Goal: Transaction & Acquisition: Purchase product/service

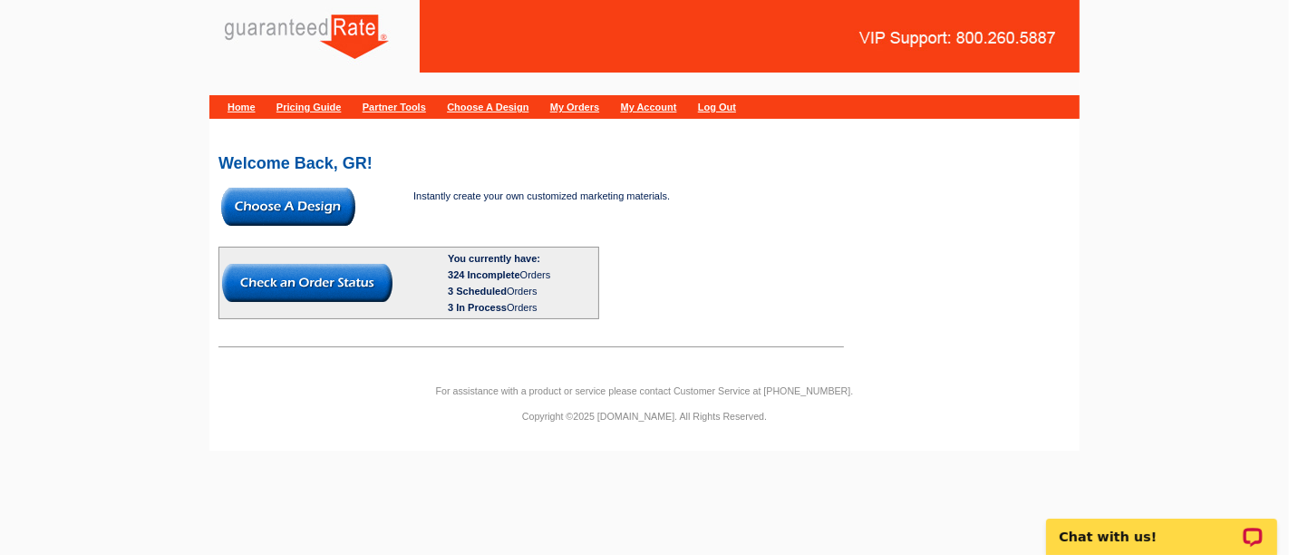
click at [285, 208] on img at bounding box center [288, 207] width 134 height 38
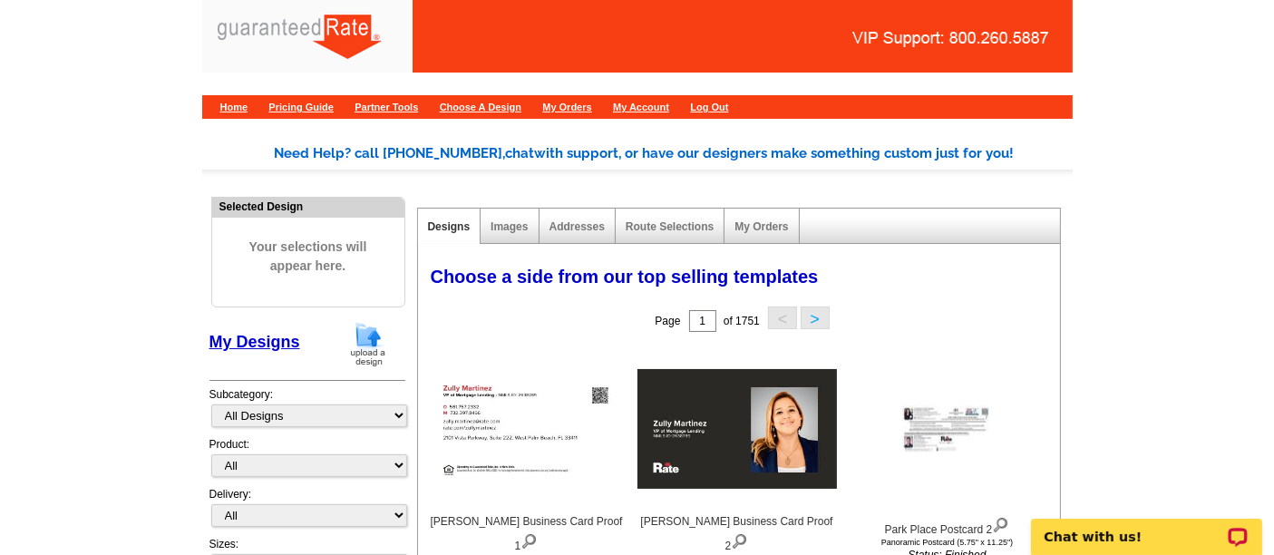
click at [372, 348] on img at bounding box center [367, 344] width 47 height 46
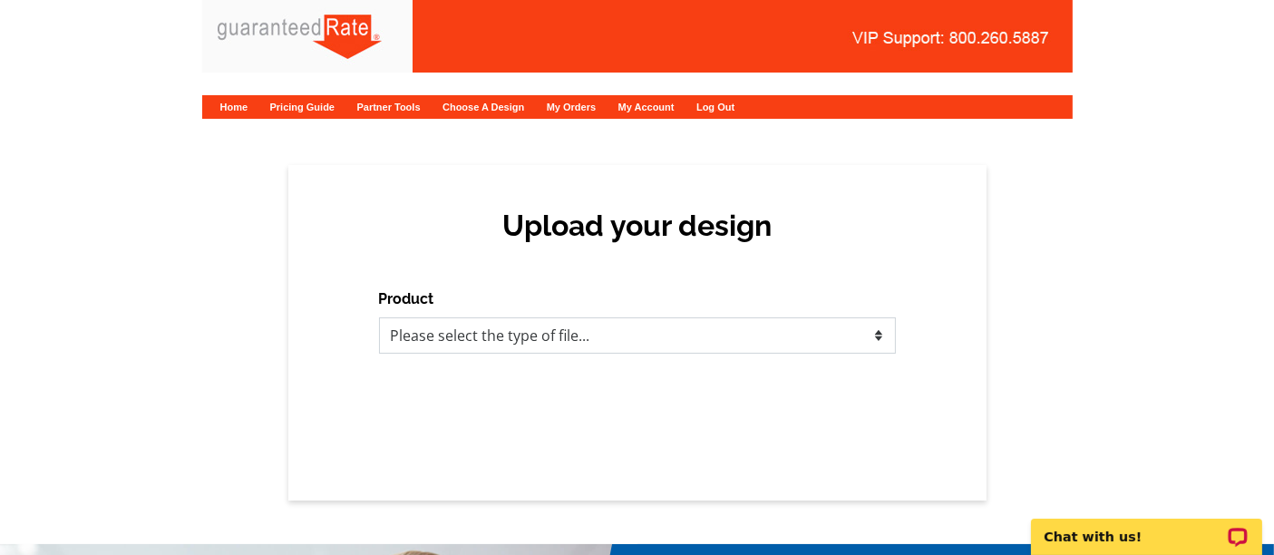
click at [470, 337] on select "Please select the type of file... Postcards Calendars Business Cards Letters an…" at bounding box center [637, 335] width 517 height 36
select select "1"
click at [379, 317] on select "Please select the type of file... Postcards Calendars Business Cards Letters an…" at bounding box center [637, 335] width 517 height 36
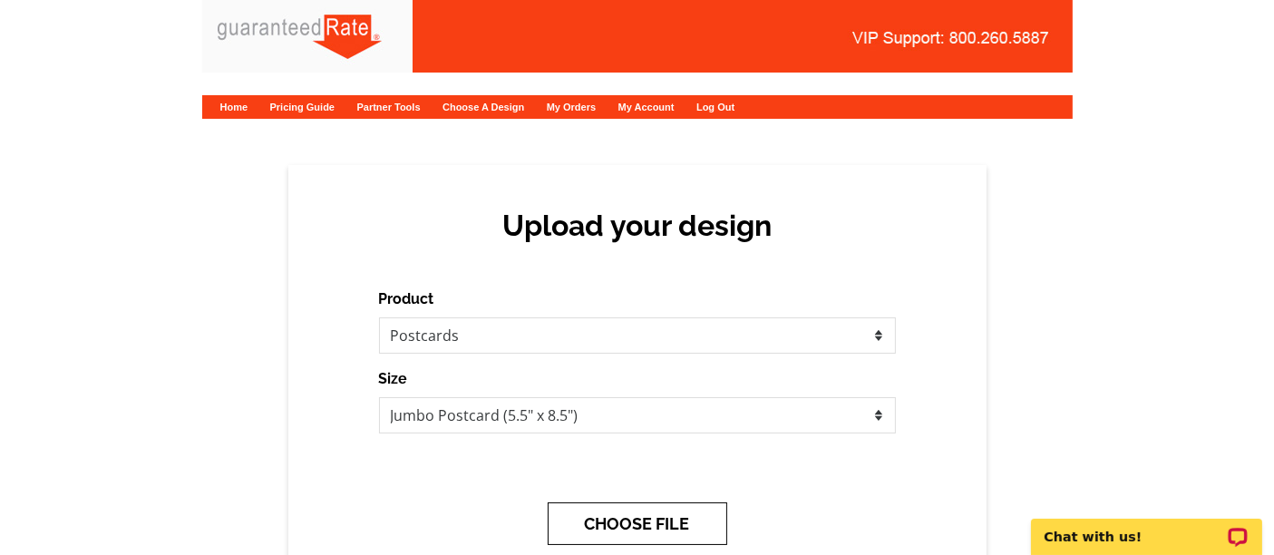
click at [600, 512] on button "CHOOSE FILE" at bounding box center [637, 523] width 179 height 43
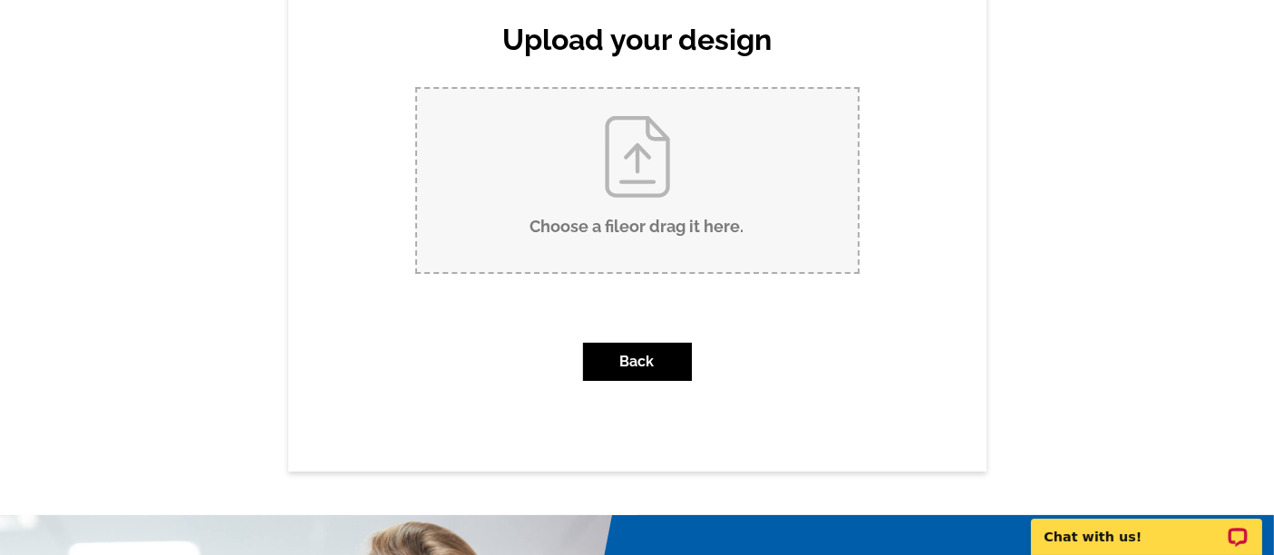
scroll to position [177, 0]
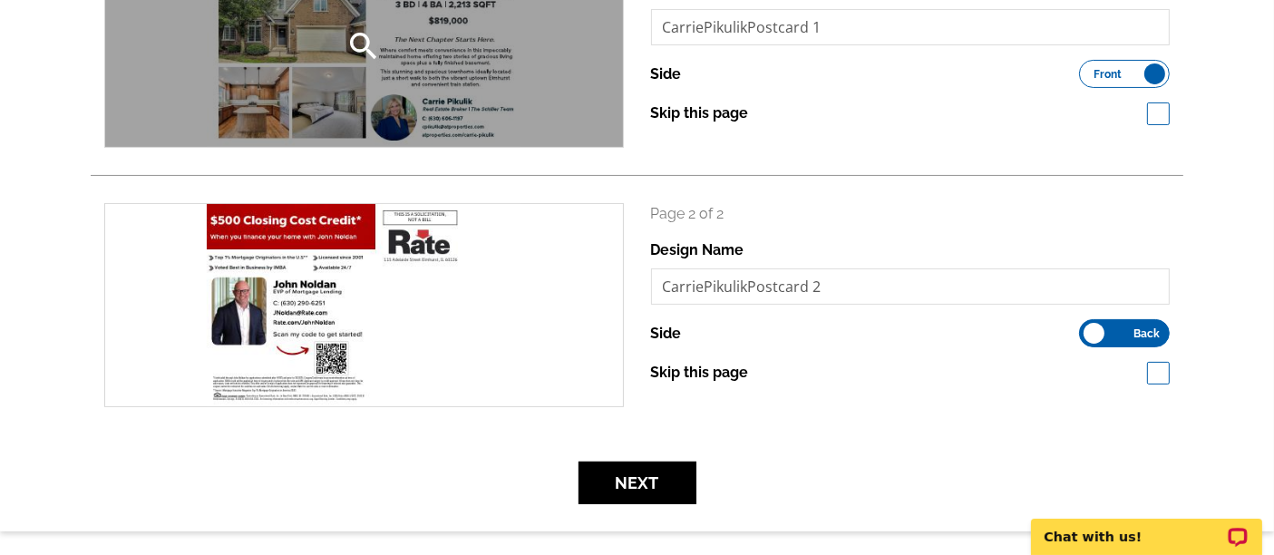
scroll to position [350, 0]
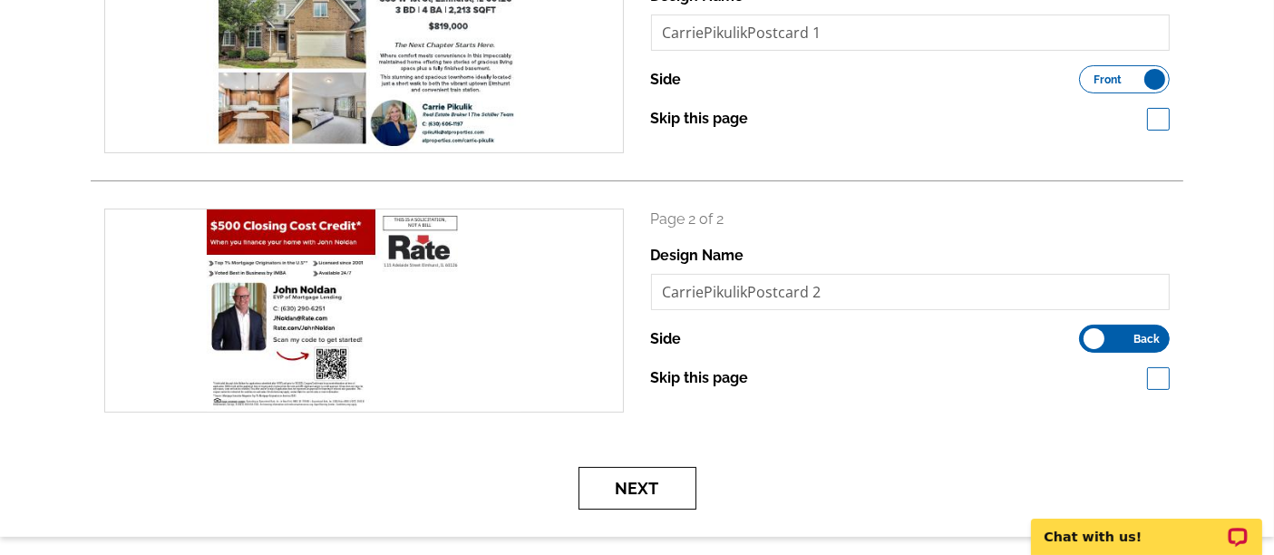
click at [647, 488] on button "Next" at bounding box center [637, 488] width 118 height 43
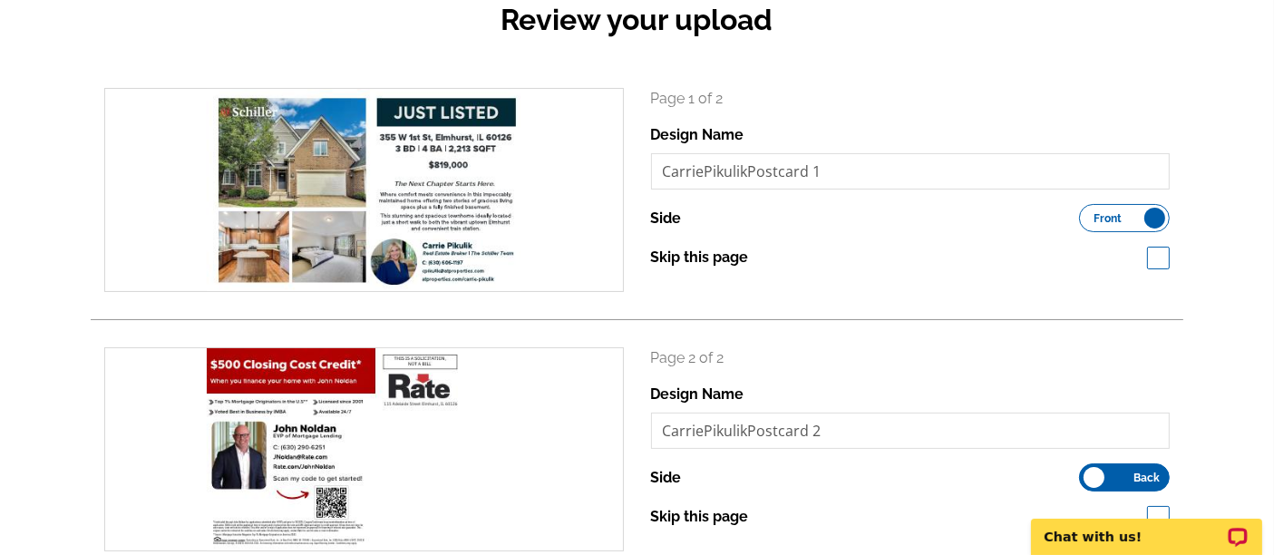
scroll to position [212, 0]
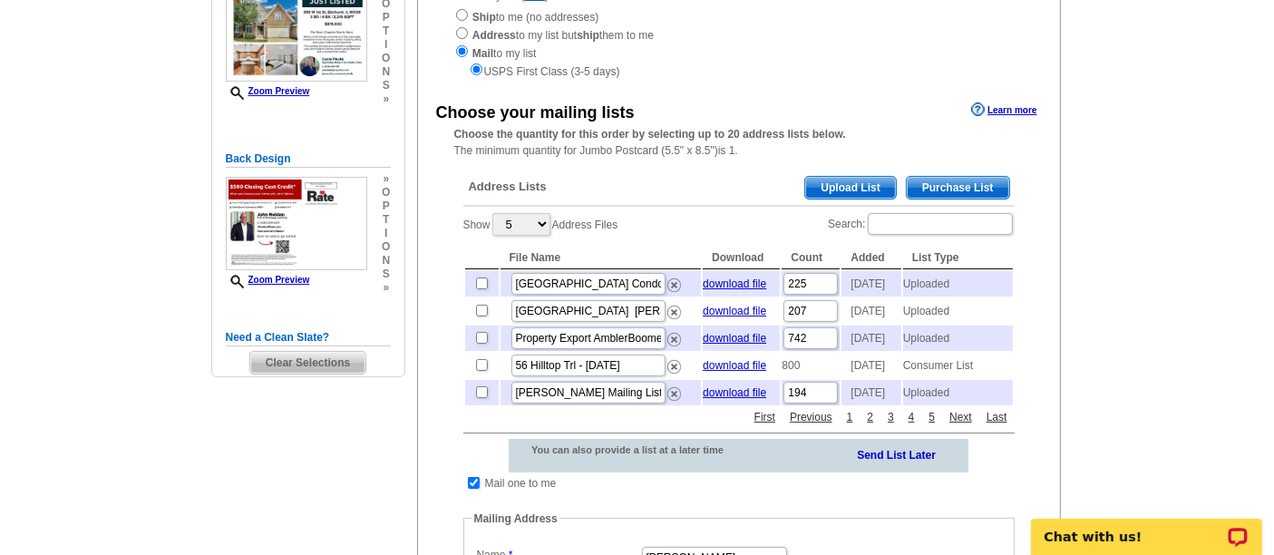
scroll to position [246, 0]
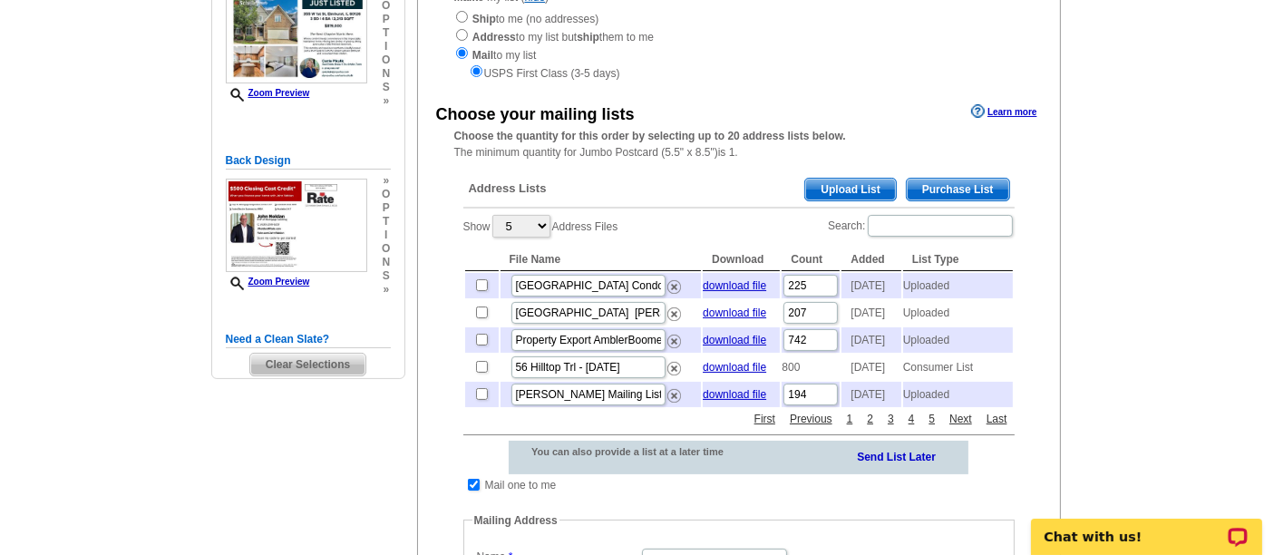
click at [947, 194] on span "Purchase List" at bounding box center [957, 190] width 102 height 22
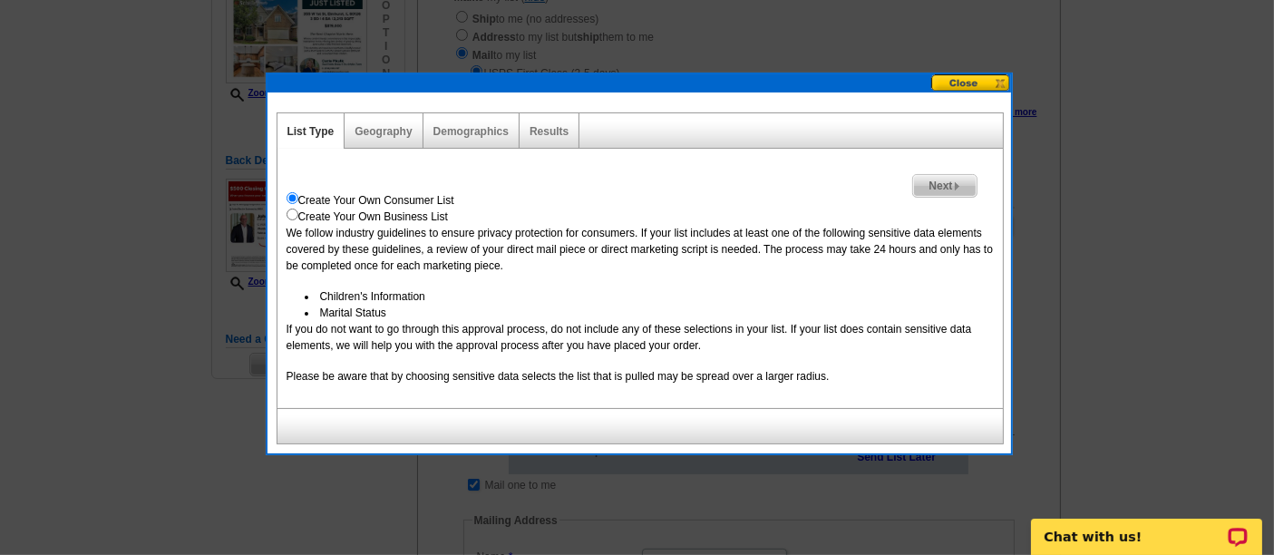
click at [963, 175] on span "Next" at bounding box center [944, 186] width 63 height 22
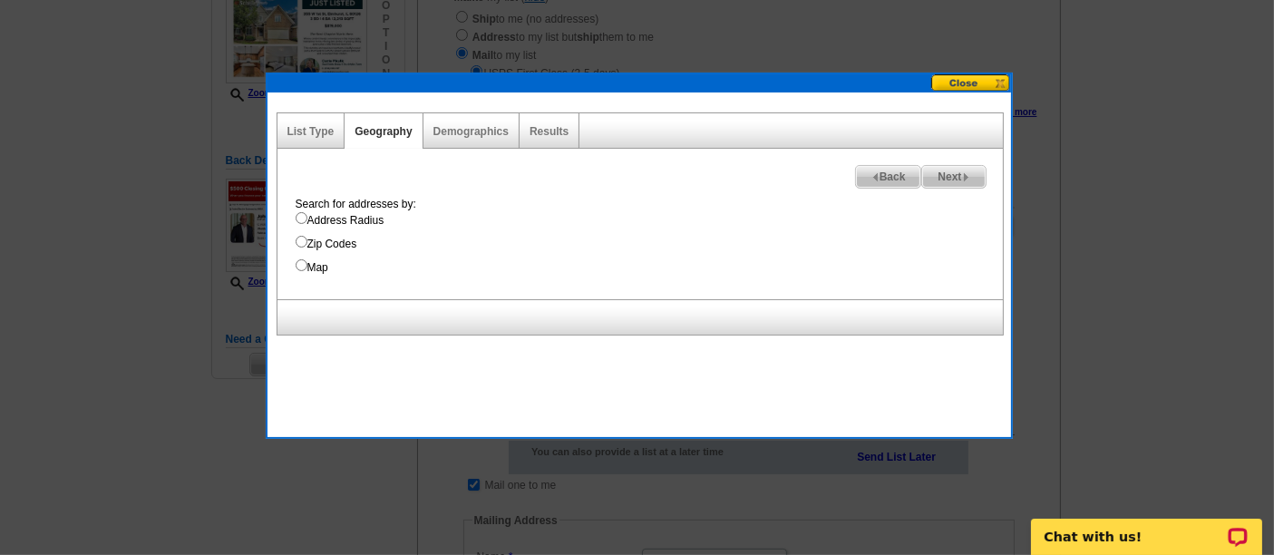
click at [340, 224] on label "Address Radius" at bounding box center [649, 220] width 707 height 16
click at [307, 224] on input "Address Radius" at bounding box center [302, 218] width 12 height 12
radio input "true"
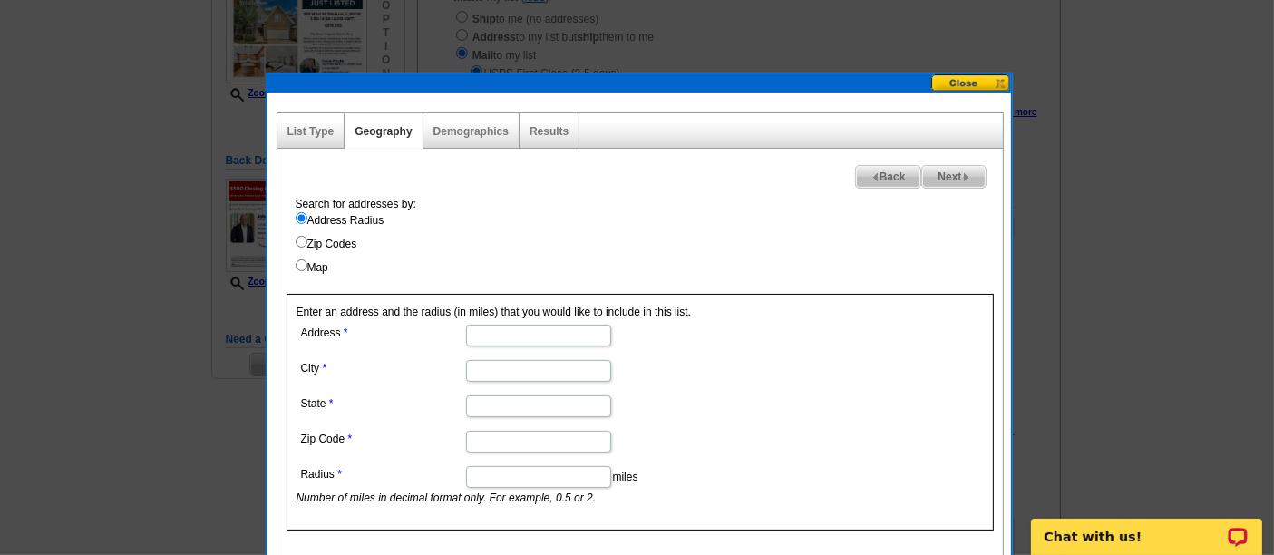
click at [536, 337] on input "Address" at bounding box center [538, 336] width 145 height 22
paste input "355 W First Ave, Elmhurst, IL 60126"
drag, startPoint x: 510, startPoint y: 339, endPoint x: 624, endPoint y: 350, distance: 113.8
click at [624, 350] on dl "Address 355 W First Ave, Elmhurst, IL 60126 City State Zip Code Radius miles Nu…" at bounding box center [537, 413] width 482 height 186
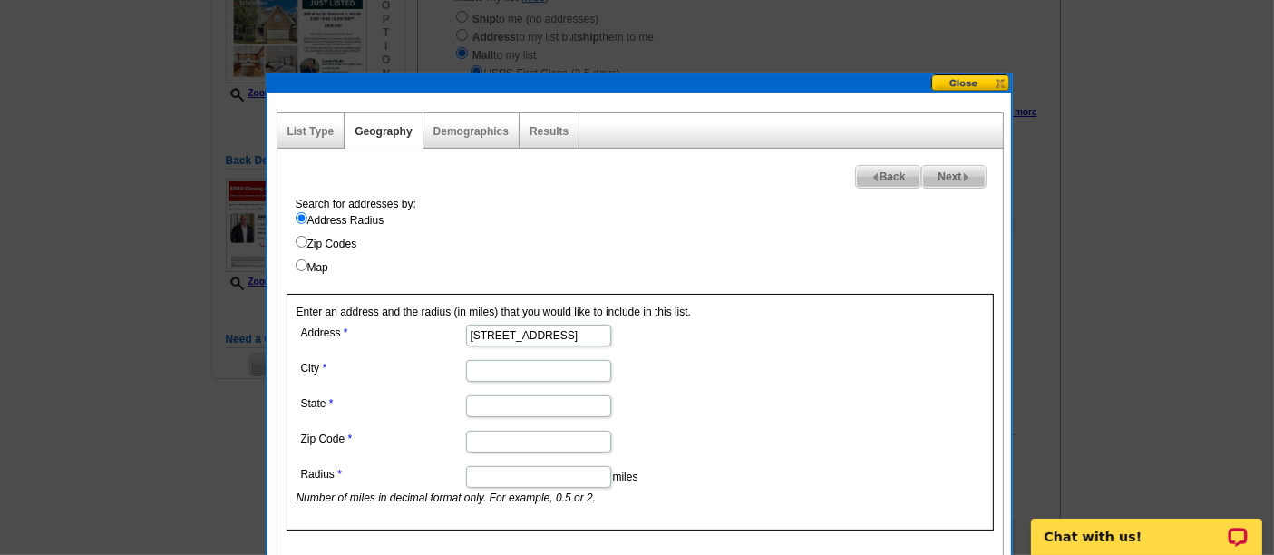
scroll to position [0, 0]
type input "355 W First Ave"
click at [557, 376] on input "City" at bounding box center [538, 371] width 145 height 22
paste input "Elmhurst, IL 60126"
click at [545, 371] on input "Elmhurst, IL 60126" at bounding box center [538, 371] width 145 height 22
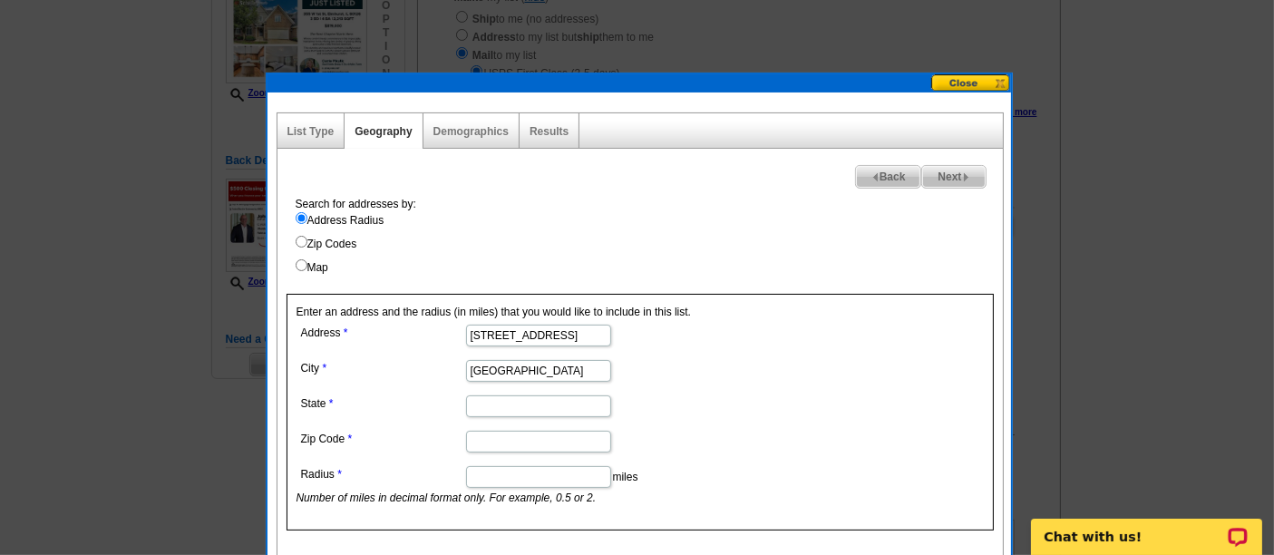
click at [545, 371] on input "Elmhurst, IL 60126" at bounding box center [538, 371] width 145 height 22
type input "Elmhurst, IL"
click at [528, 431] on input "Zip Code" at bounding box center [538, 442] width 145 height 22
paste input "60126"
type input "60126"
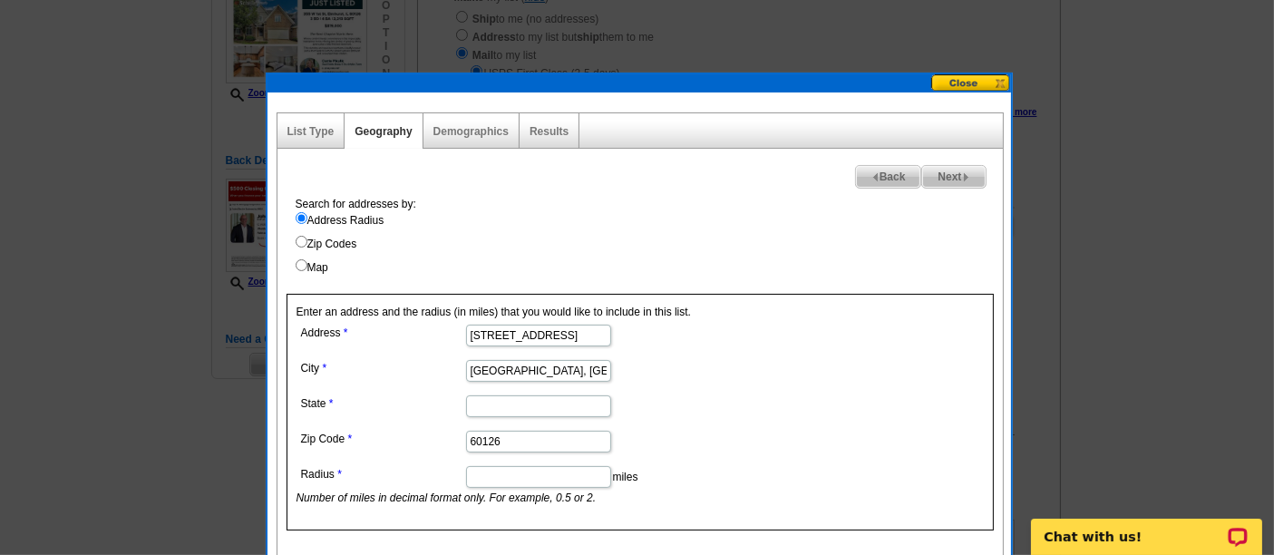
click at [493, 407] on input "State" at bounding box center [538, 406] width 145 height 22
type input "IL"
click at [564, 372] on input "Elmhurst, IL" at bounding box center [538, 371] width 145 height 22
type input "Elmhurst"
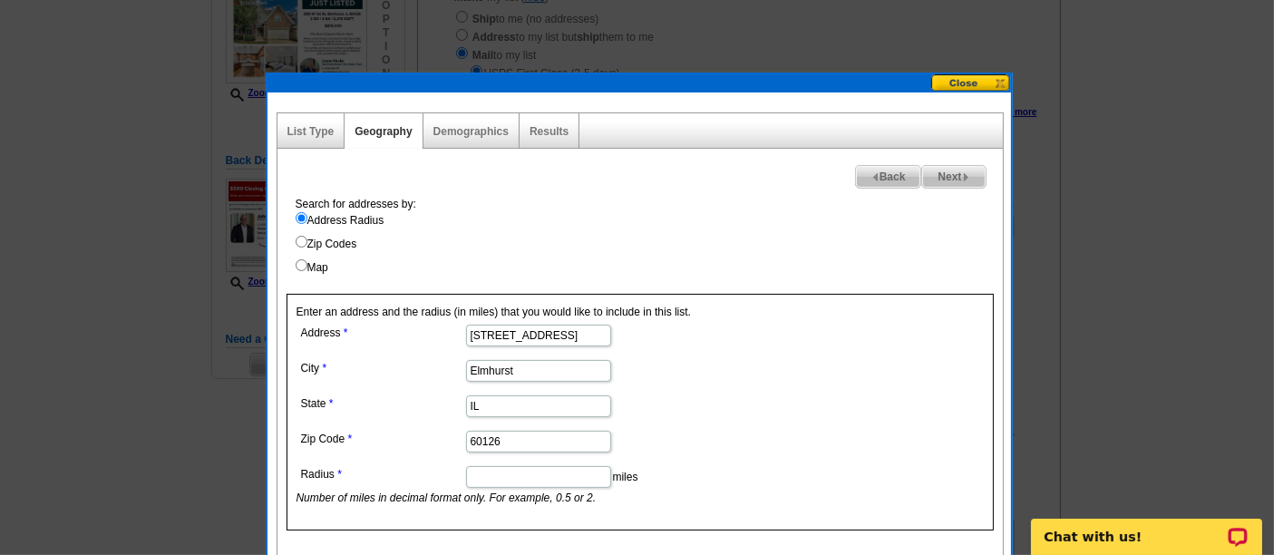
click at [526, 480] on input "Radius" at bounding box center [538, 477] width 145 height 22
type input ".5"
click at [710, 449] on dd "60126" at bounding box center [537, 440] width 482 height 28
click at [947, 183] on span "Next" at bounding box center [953, 177] width 63 height 22
select select
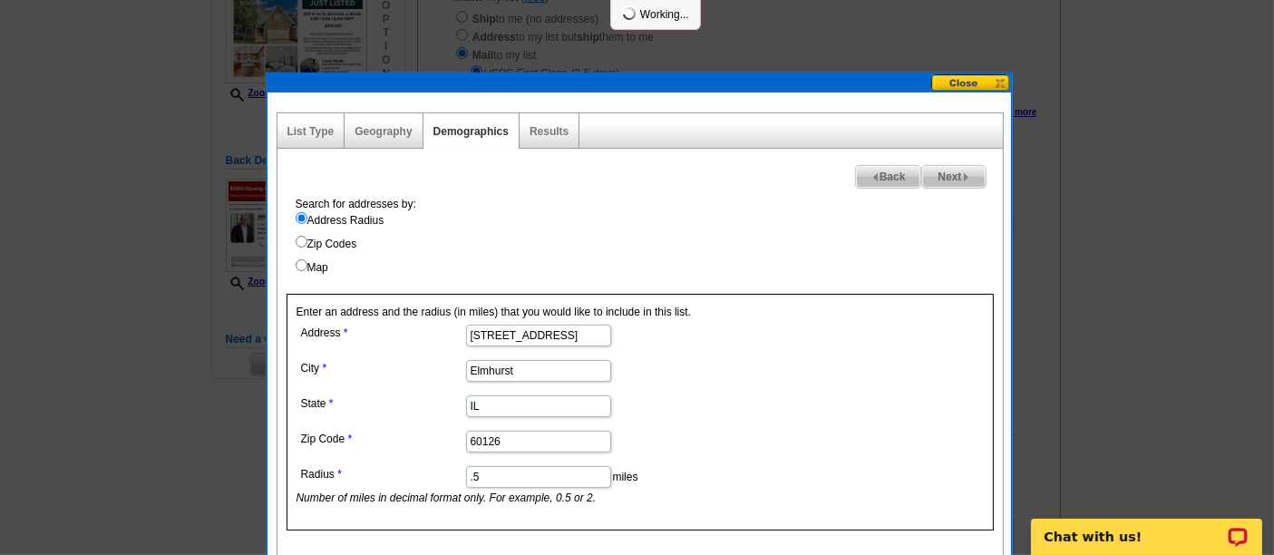
select select
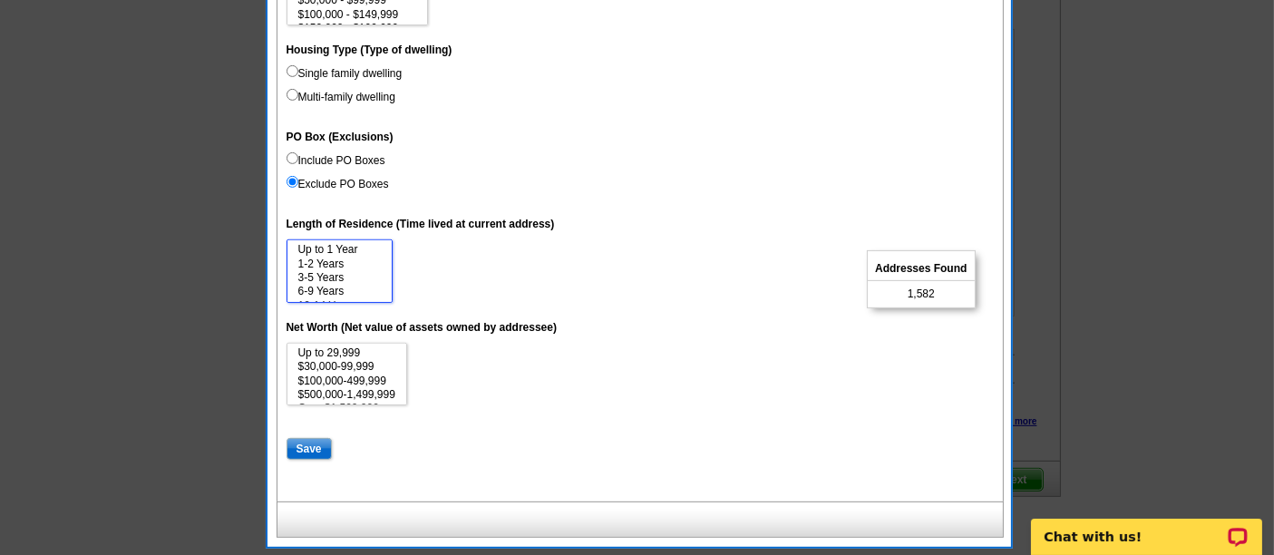
scroll to position [28, 0]
select select "15"
click at [358, 289] on option "15 Years or more" at bounding box center [339, 293] width 86 height 14
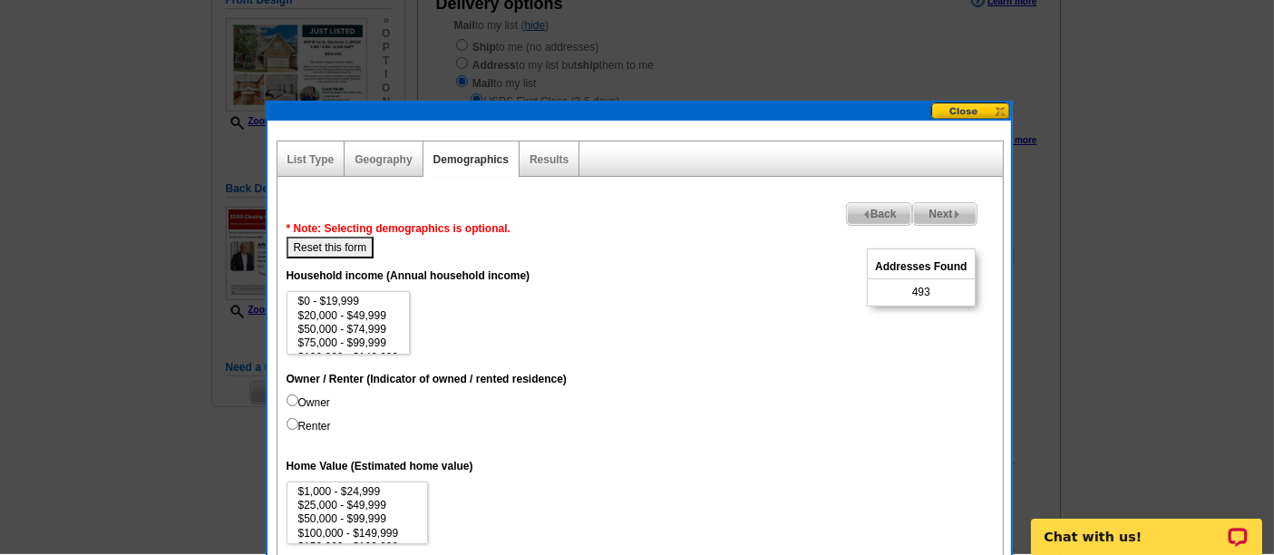
scroll to position [219, 0]
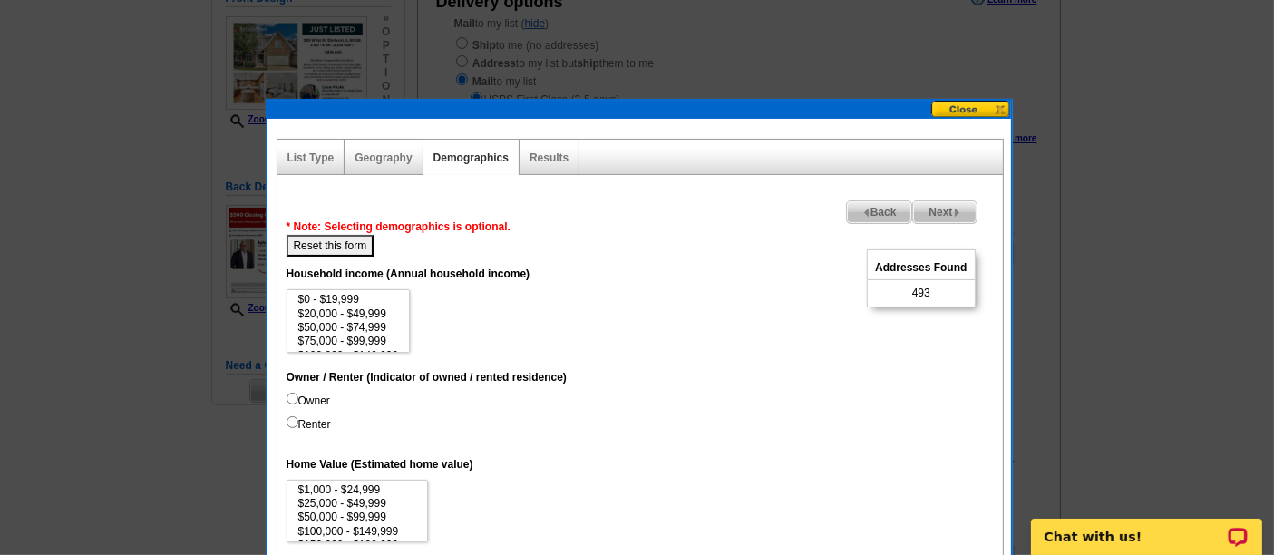
click at [877, 203] on span "Back" at bounding box center [879, 212] width 65 height 22
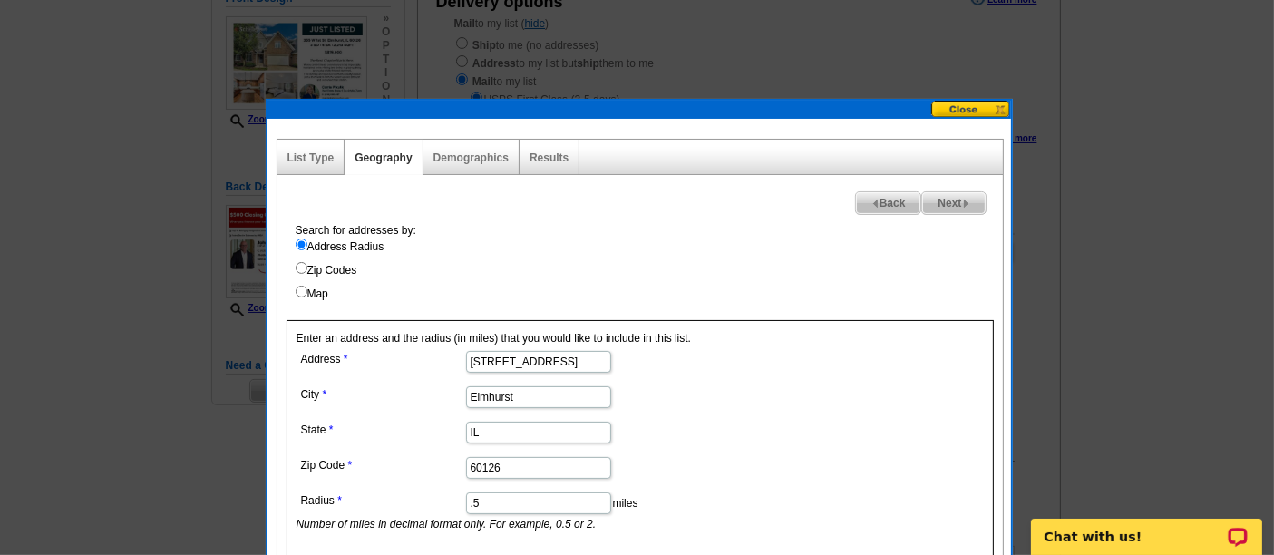
click at [511, 492] on input ".5" at bounding box center [538, 503] width 145 height 22
type input ".25"
click at [758, 433] on dd "IL" at bounding box center [537, 431] width 482 height 28
click at [942, 195] on span "Next" at bounding box center [953, 203] width 63 height 22
select select
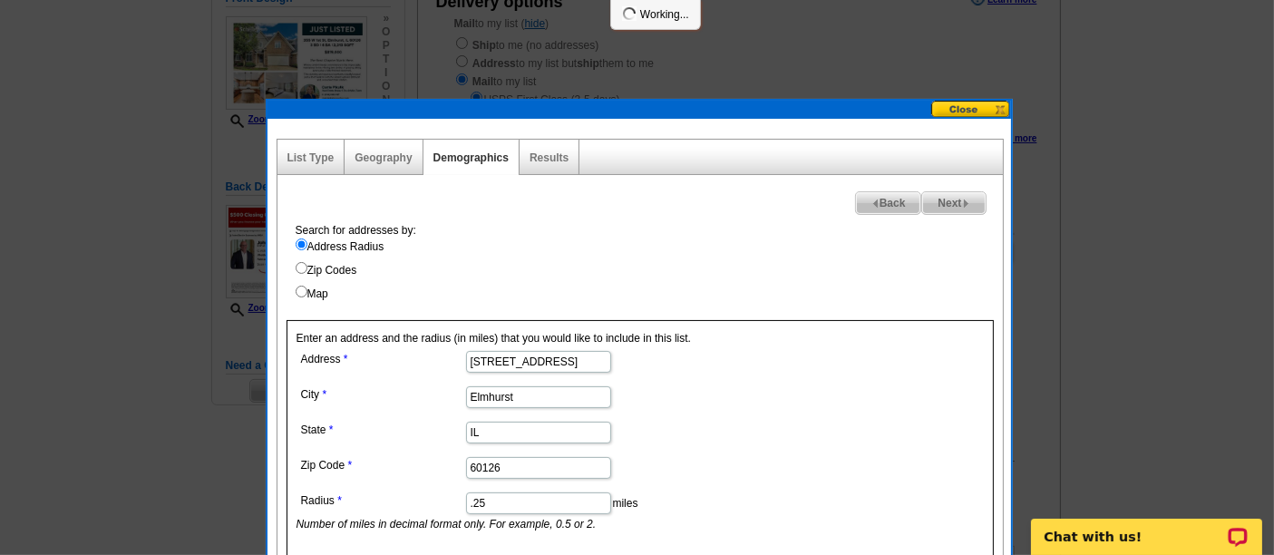
select select
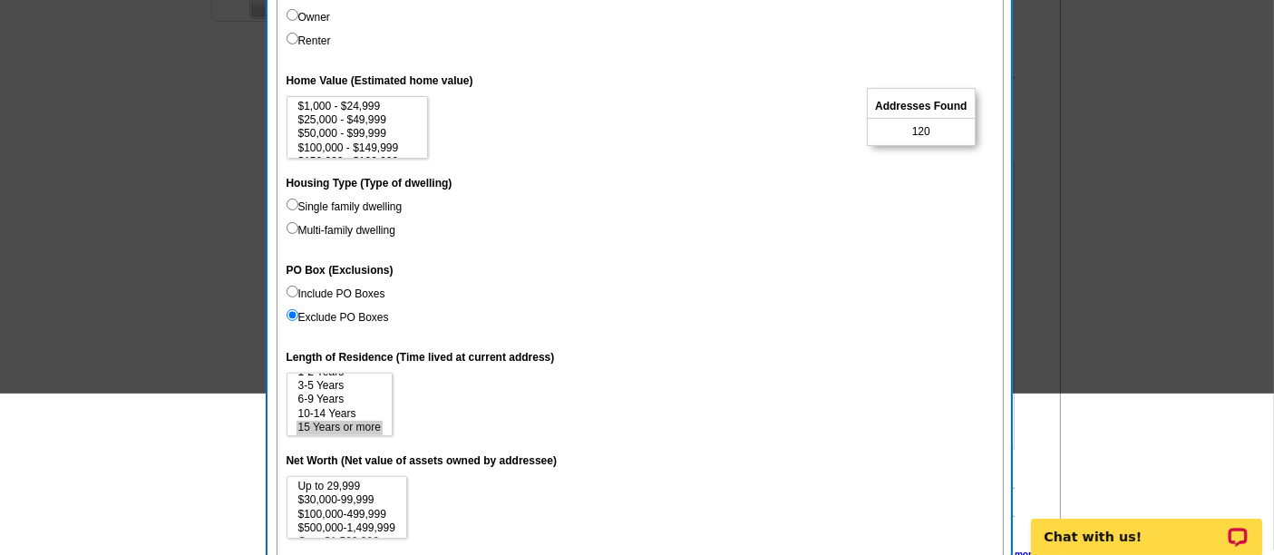
scroll to position [365, 0]
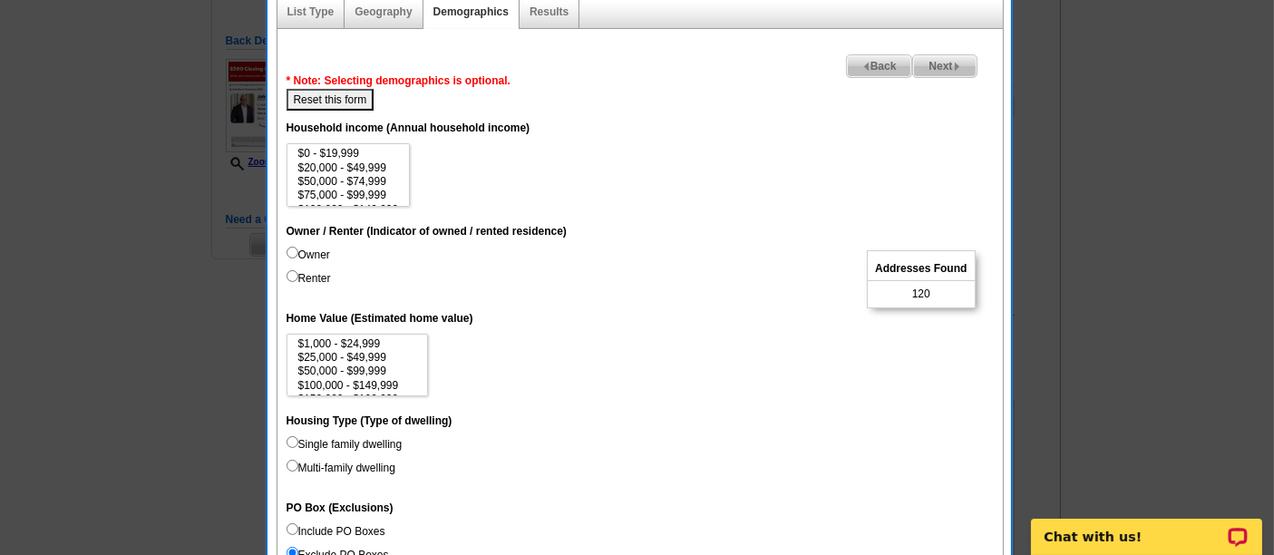
click at [880, 64] on span "Back" at bounding box center [879, 66] width 65 height 22
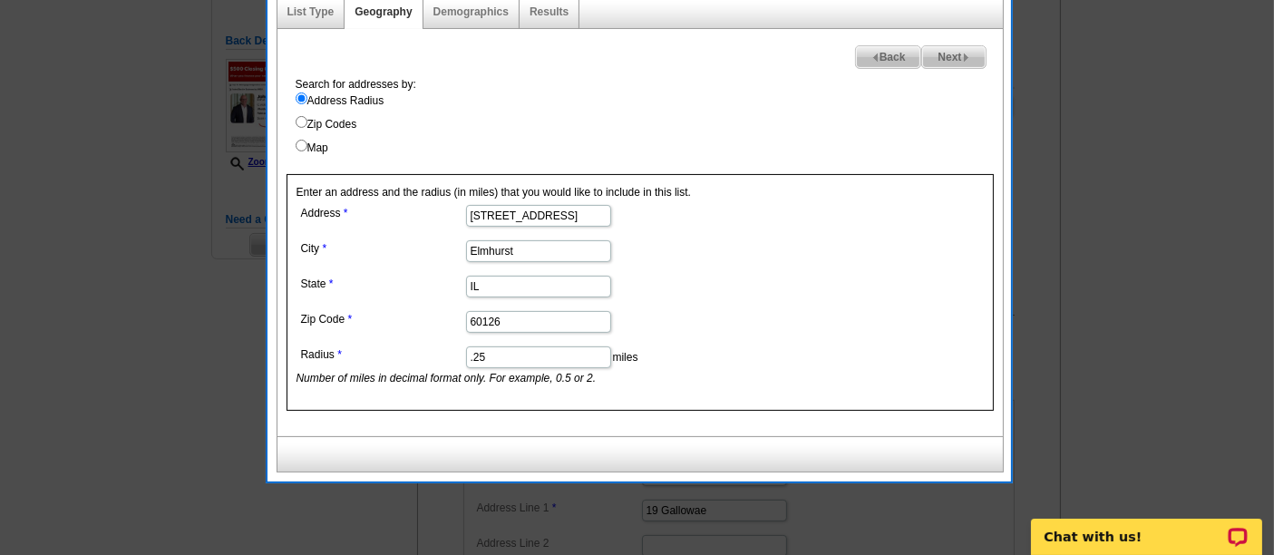
click at [518, 355] on input ".25" at bounding box center [538, 357] width 145 height 22
type input ".4"
click at [704, 366] on dd ".4 miles Number of miles in decimal format only. For example, 0.5 or 2." at bounding box center [537, 364] width 482 height 44
click at [961, 47] on span "Next" at bounding box center [953, 57] width 63 height 22
select select
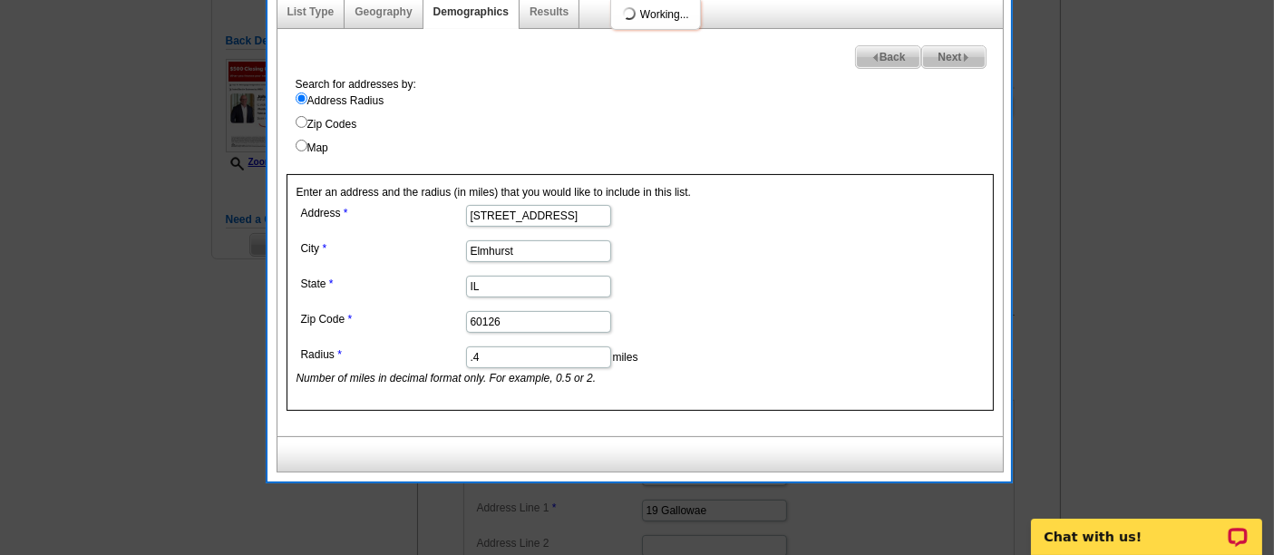
select select
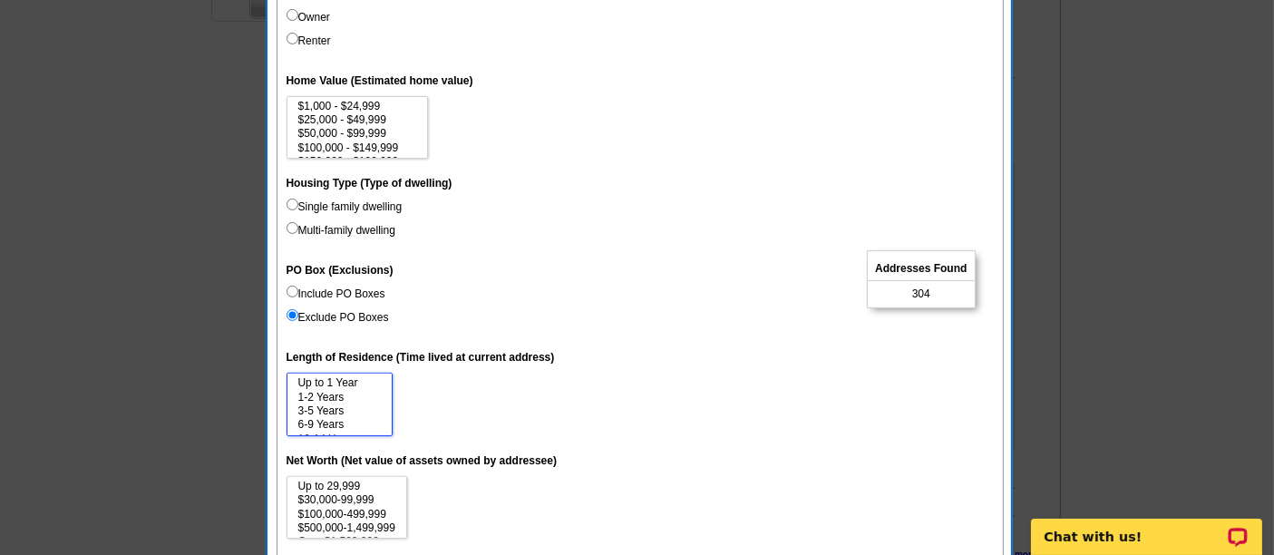
scroll to position [313, 0]
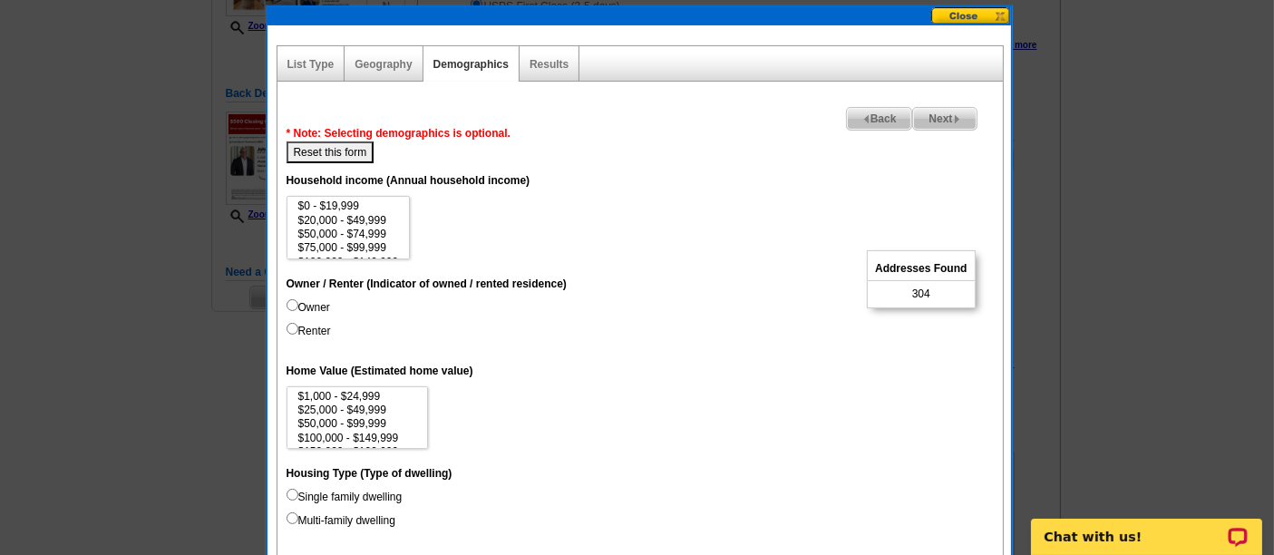
click at [334, 141] on button "Reset this form" at bounding box center [330, 152] width 88 height 22
select select
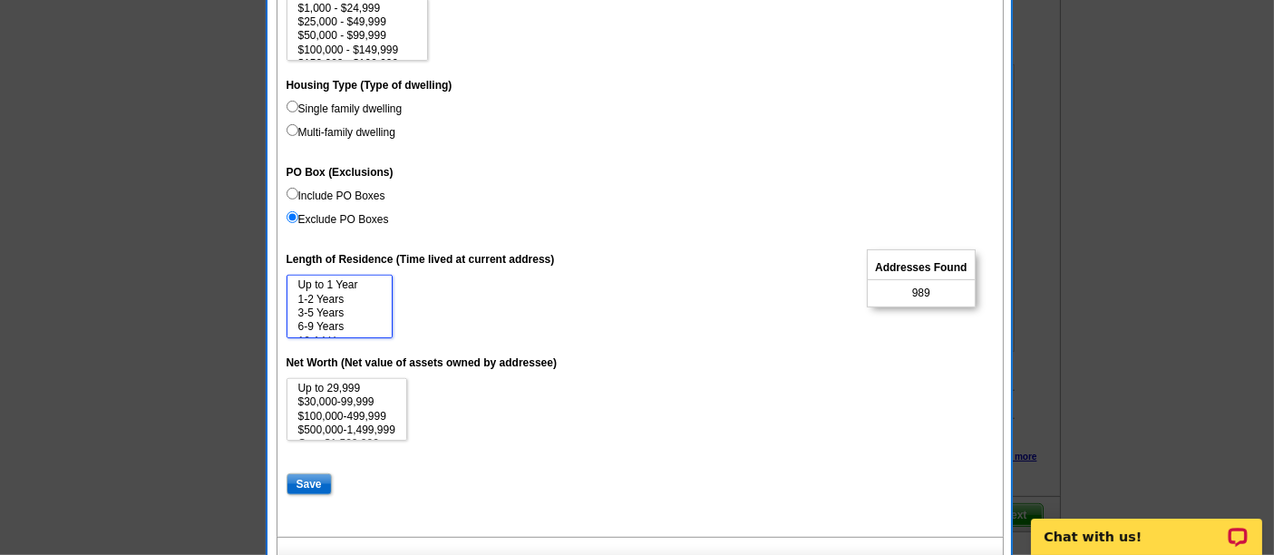
scroll to position [28, 0]
select select "15"
click at [364, 324] on option "15 Years or more" at bounding box center [339, 328] width 86 height 14
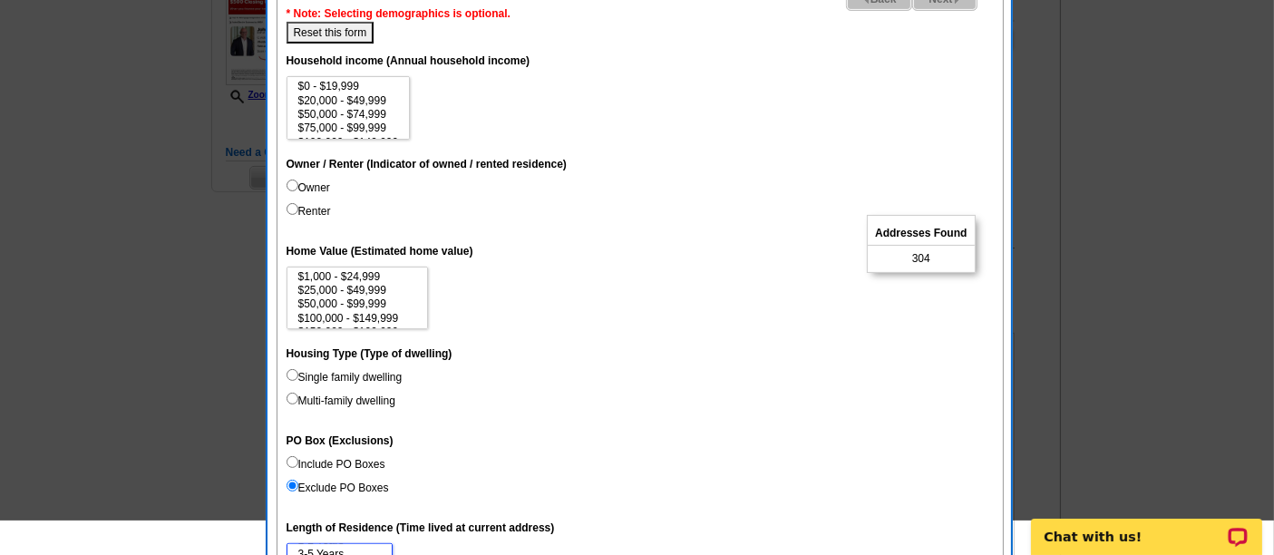
scroll to position [399, 0]
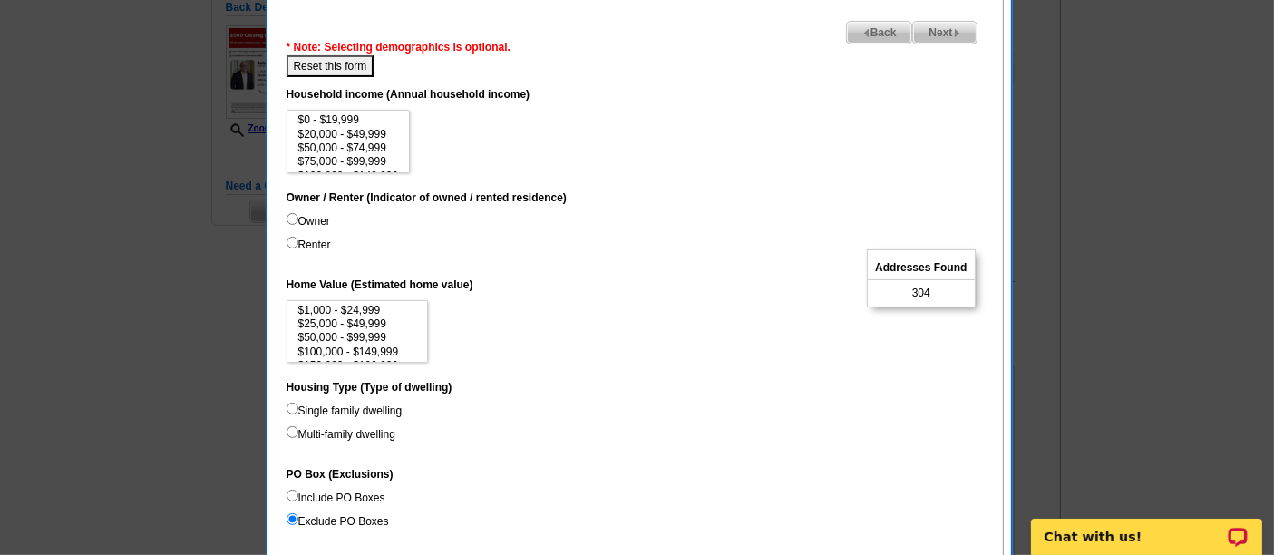
click at [955, 32] on img at bounding box center [957, 33] width 8 height 8
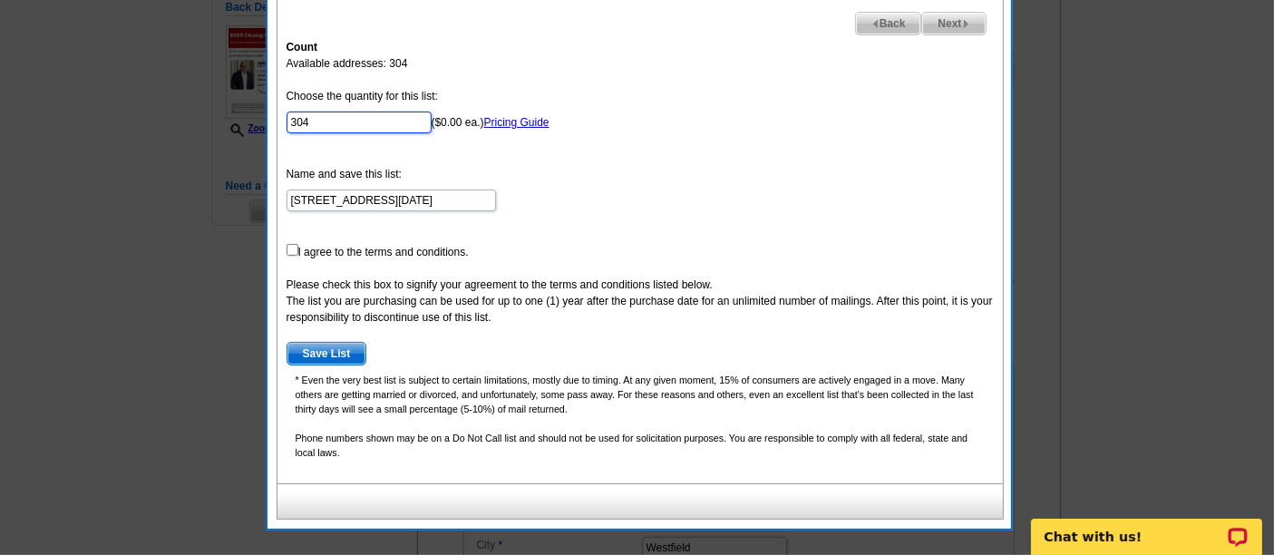
click at [376, 122] on input "304" at bounding box center [358, 122] width 145 height 22
type input "100"
click at [364, 198] on input "355 W First Ave - Sep 15" at bounding box center [390, 200] width 209 height 22
type input "355 W First Ave (15+) - Sep 15"
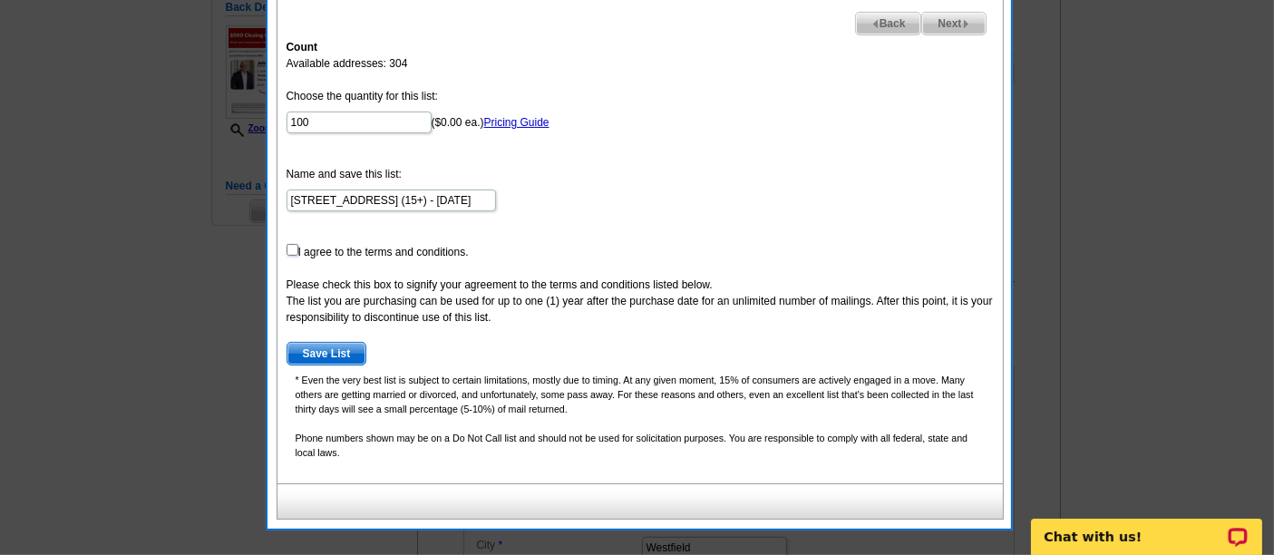
click at [290, 247] on input "checkbox" at bounding box center [292, 250] width 12 height 12
checkbox input "true"
click at [347, 354] on span "Save List" at bounding box center [326, 354] width 79 height 22
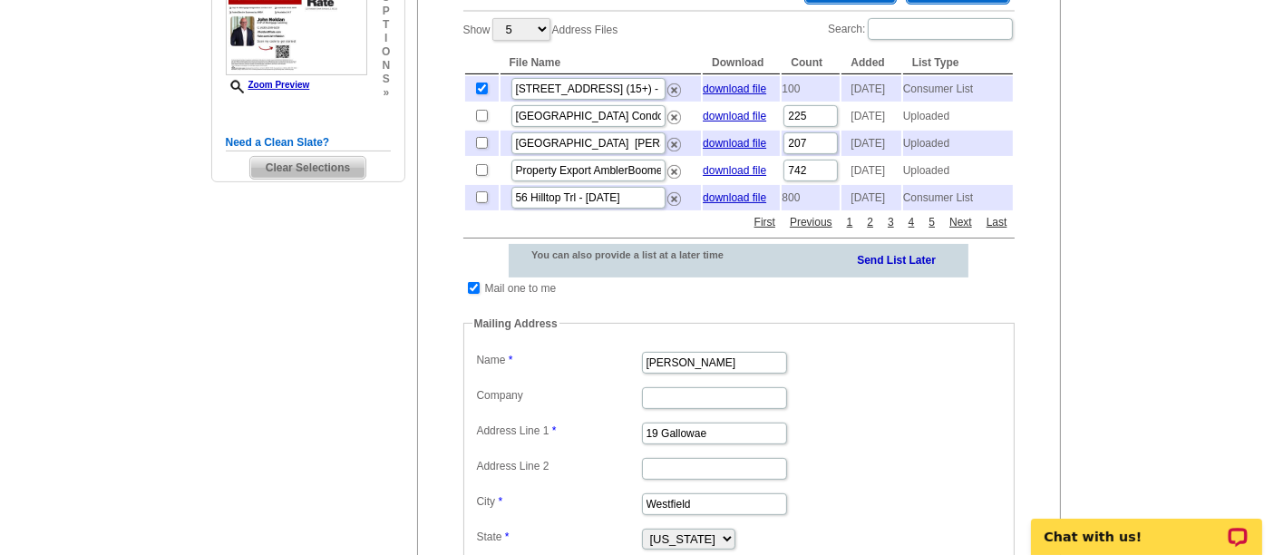
scroll to position [441, 0]
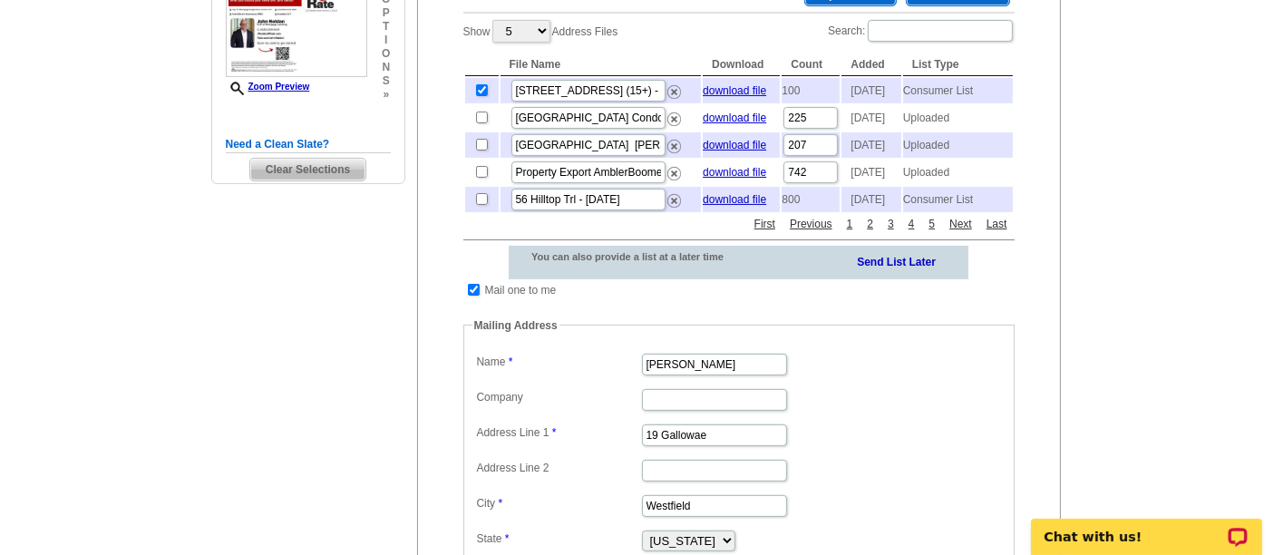
click at [480, 299] on td at bounding box center [473, 290] width 17 height 18
click at [473, 296] on input "checkbox" at bounding box center [474, 290] width 12 height 12
checkbox input "false"
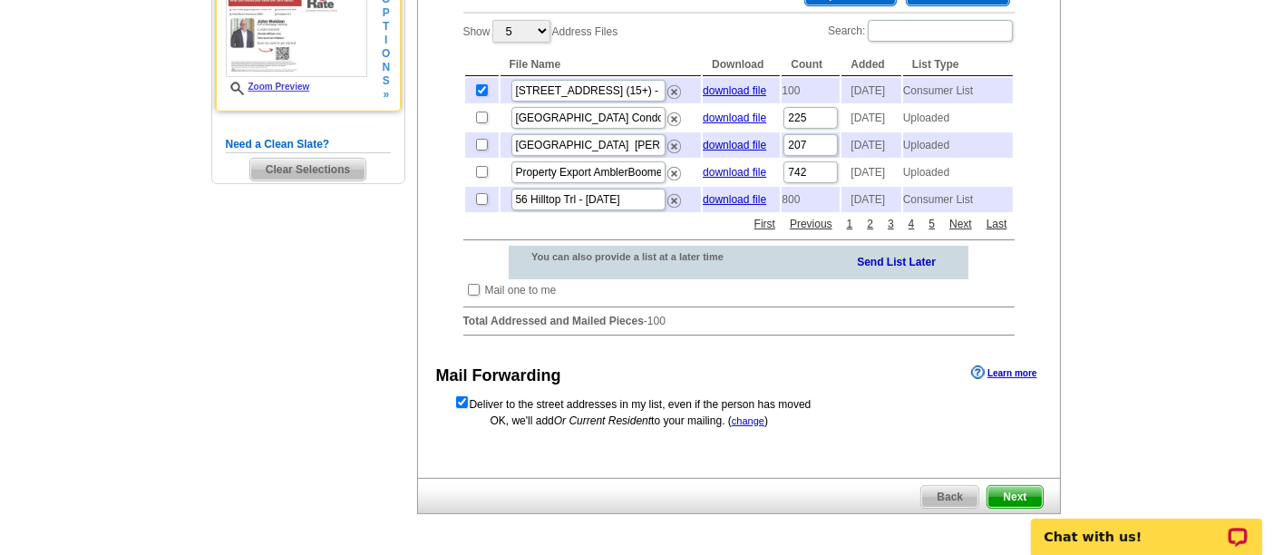
click at [297, 82] on link "Zoom Preview" at bounding box center [268, 87] width 84 height 10
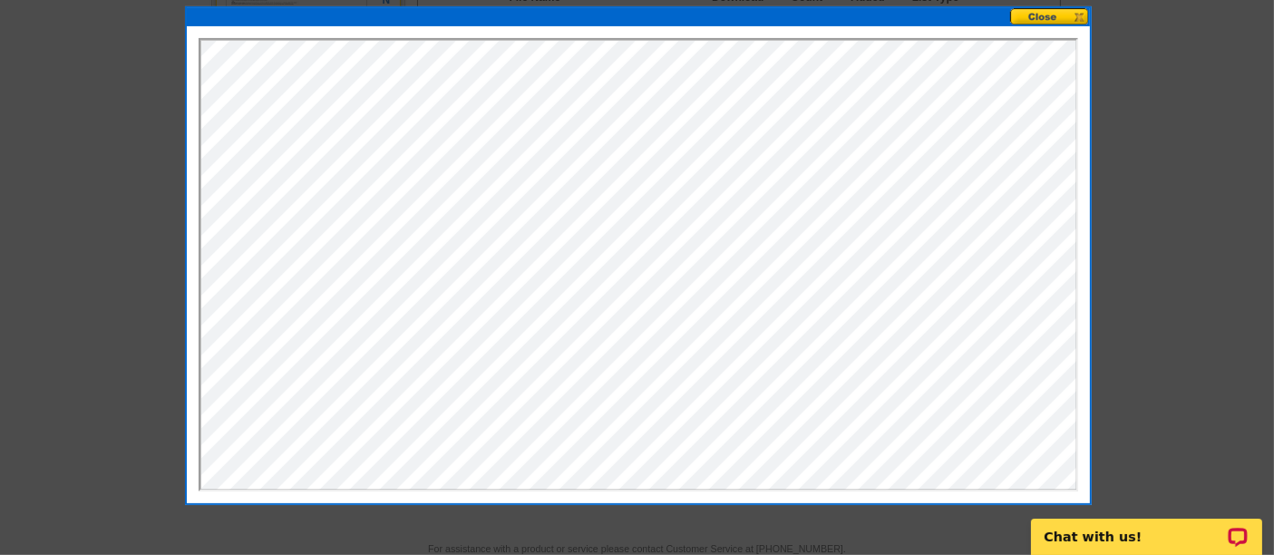
scroll to position [507, 0]
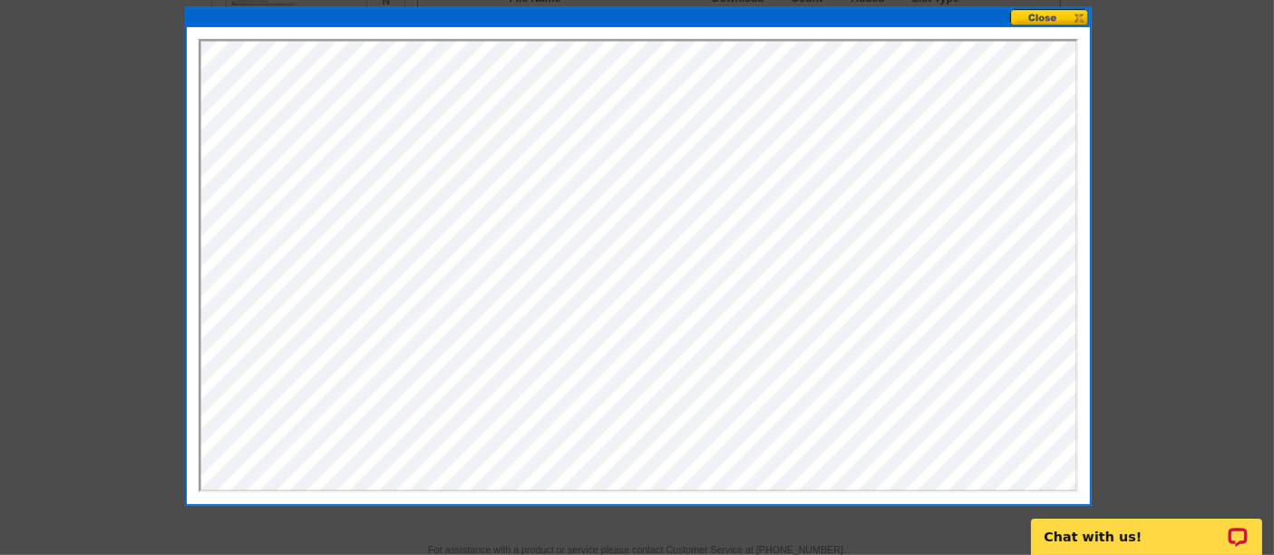
click at [1064, 17] on button at bounding box center [1050, 17] width 80 height 17
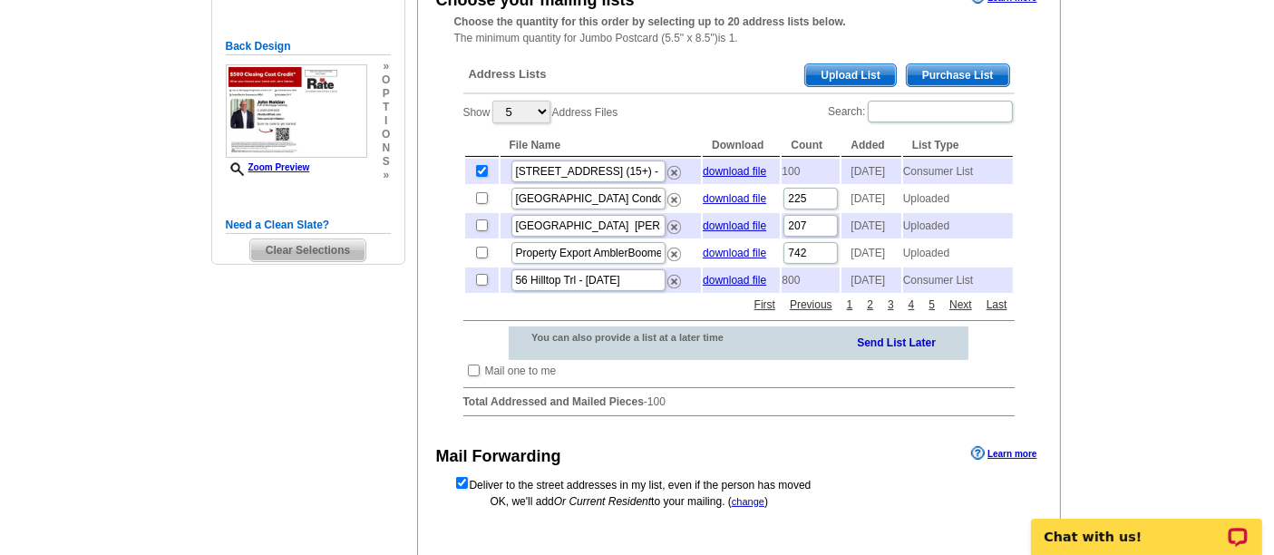
scroll to position [360, 0]
click at [311, 248] on span "Clear Selections" at bounding box center [307, 250] width 115 height 22
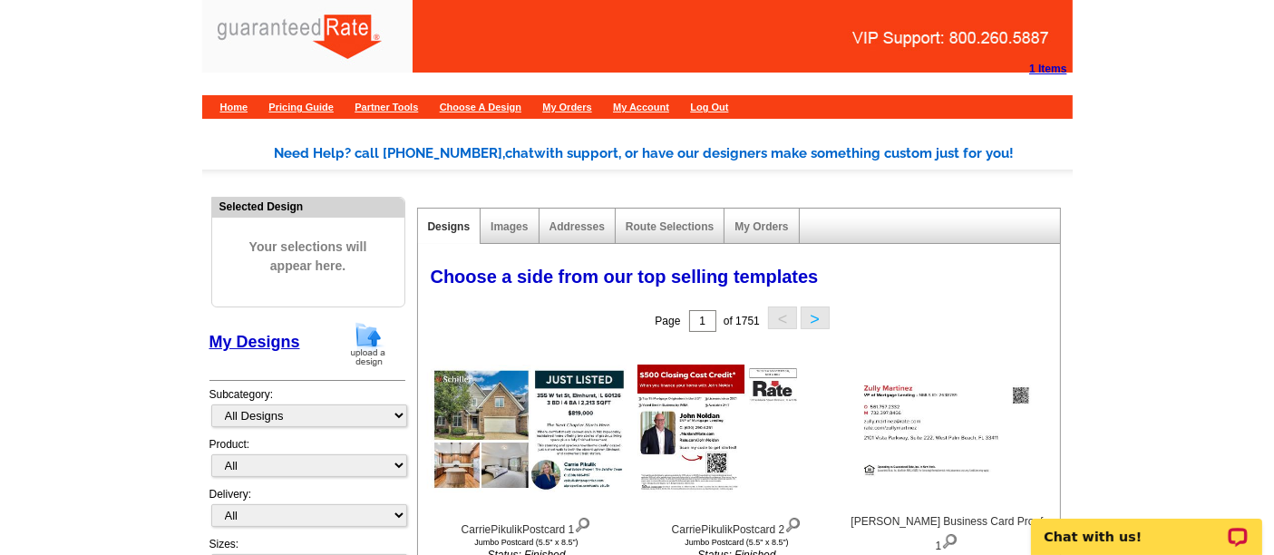
click at [367, 345] on img at bounding box center [367, 344] width 47 height 46
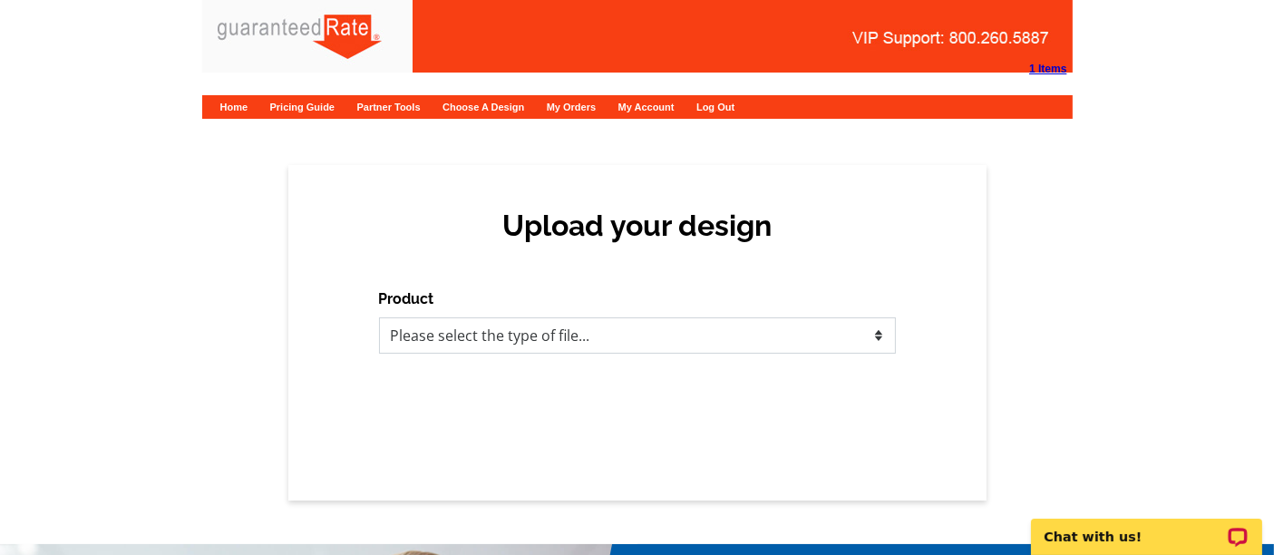
click at [518, 336] on select "Please select the type of file... Postcards Calendars Business Cards Letters an…" at bounding box center [637, 335] width 517 height 36
select select "1"
click at [379, 317] on select "Please select the type of file... Postcards Calendars Business Cards Letters an…" at bounding box center [637, 335] width 517 height 36
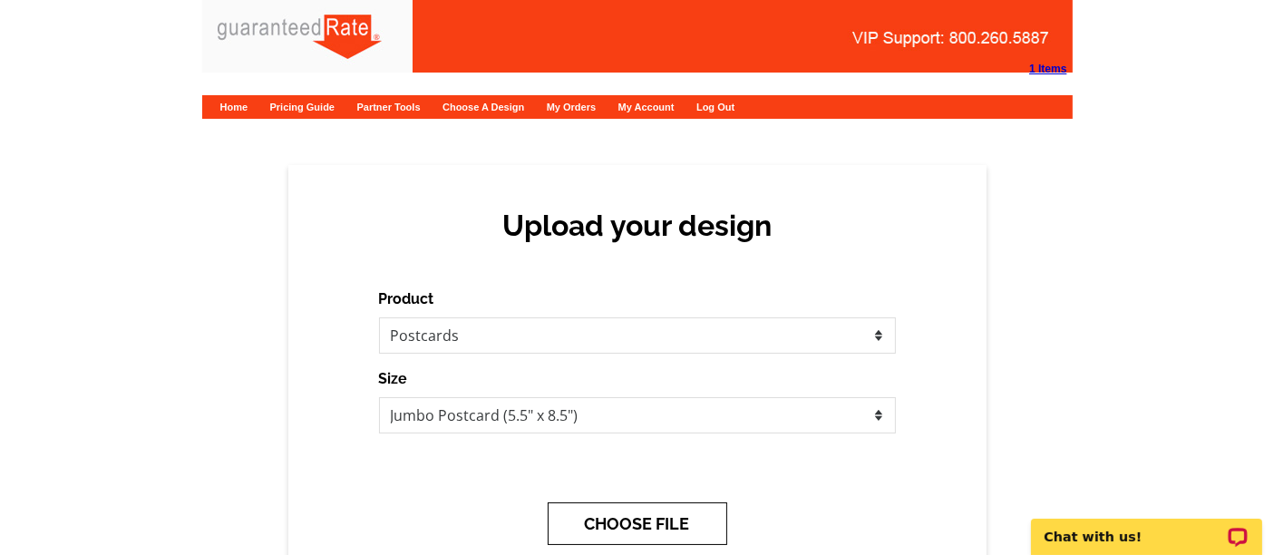
click at [621, 524] on button "CHOOSE FILE" at bounding box center [637, 523] width 179 height 43
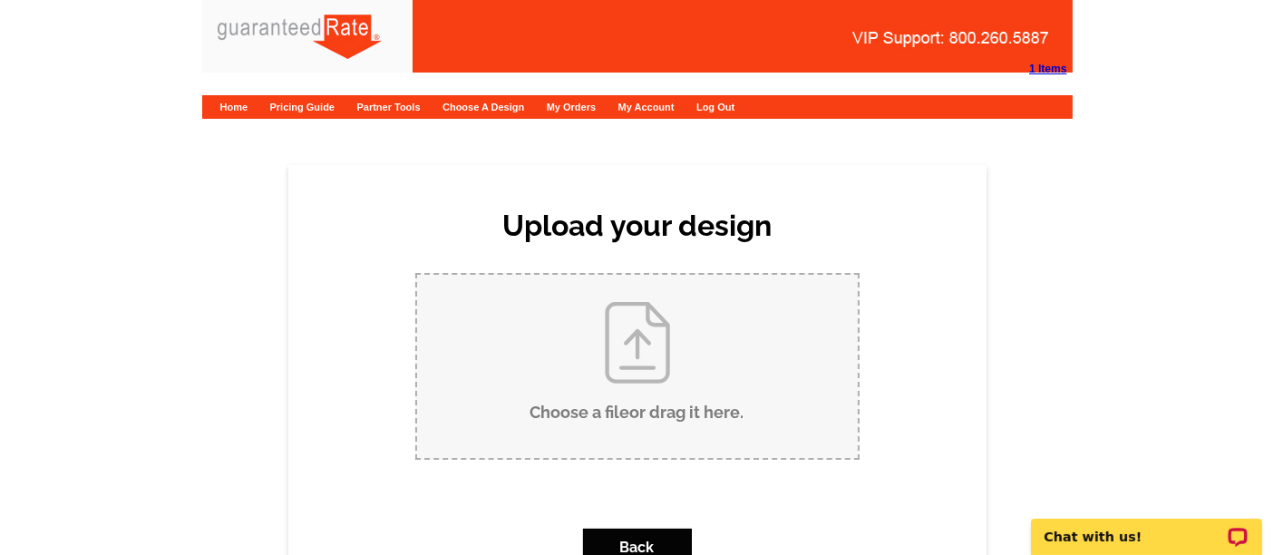
click at [577, 363] on input "Choose a file or drag it here ." at bounding box center [637, 366] width 441 height 183
type input "C:\fakepath\CarriePikulikPostcard.pdf"
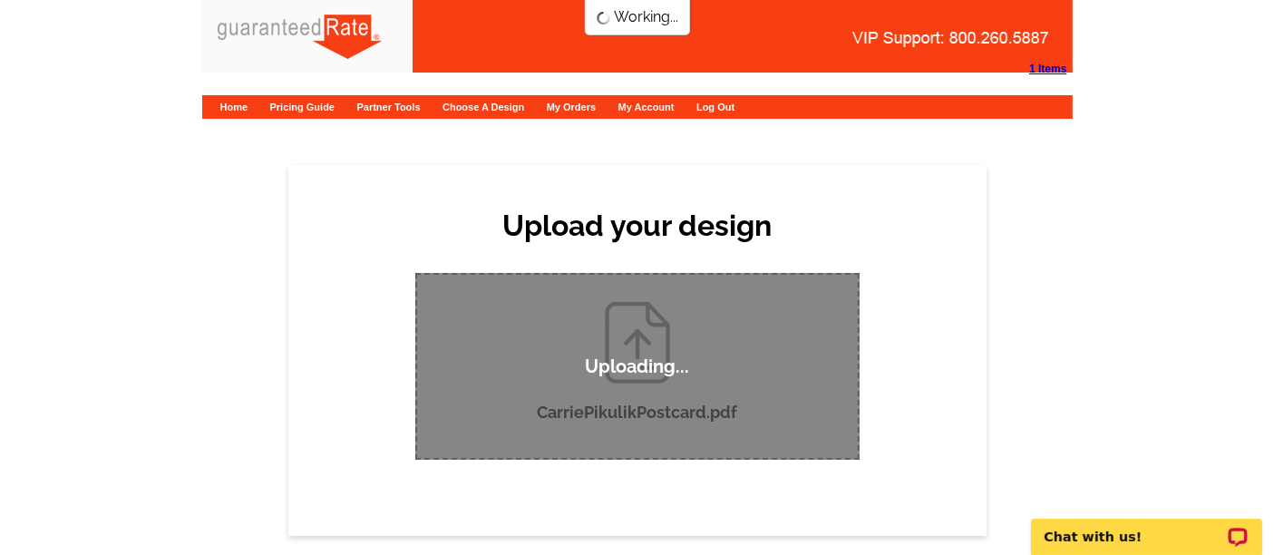
scroll to position [30, 0]
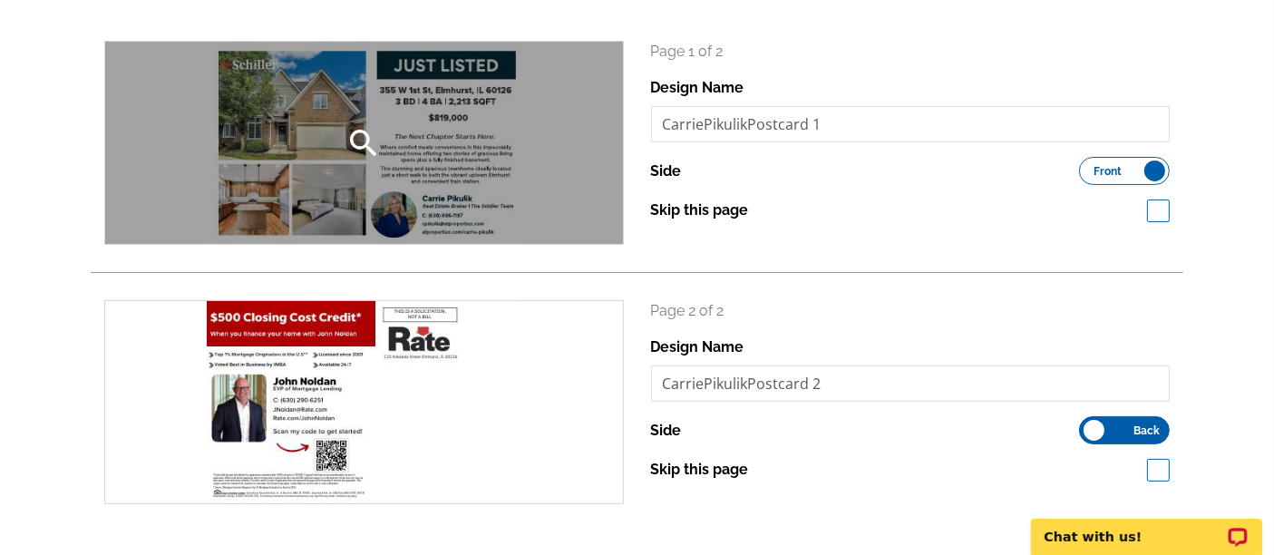
scroll to position [256, 0]
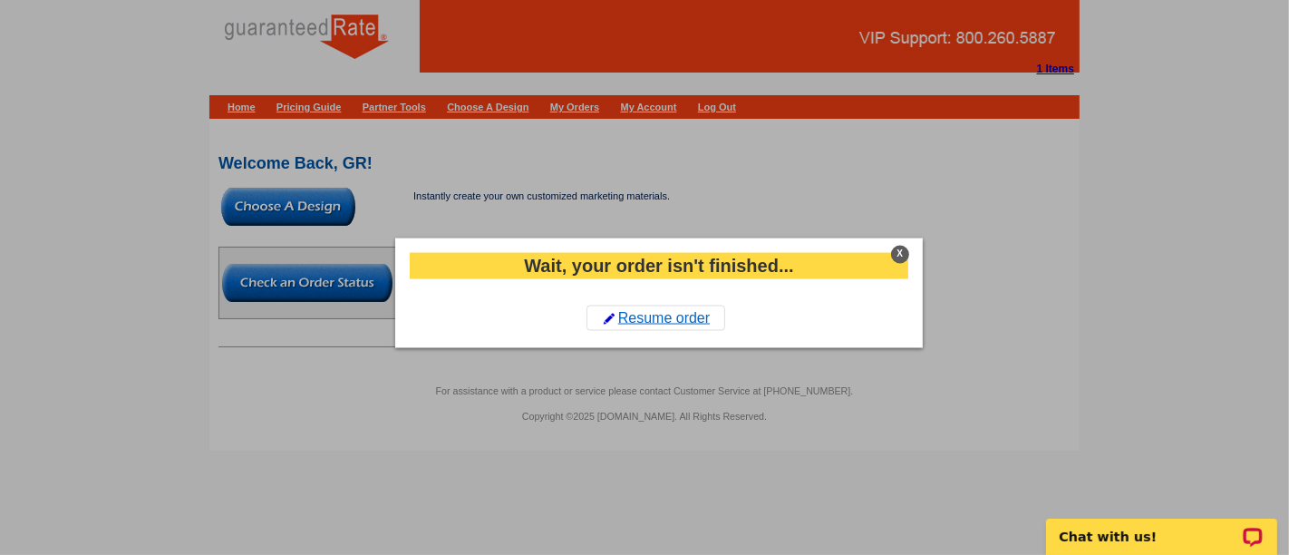
click at [649, 313] on link "Resume order" at bounding box center [655, 317] width 139 height 25
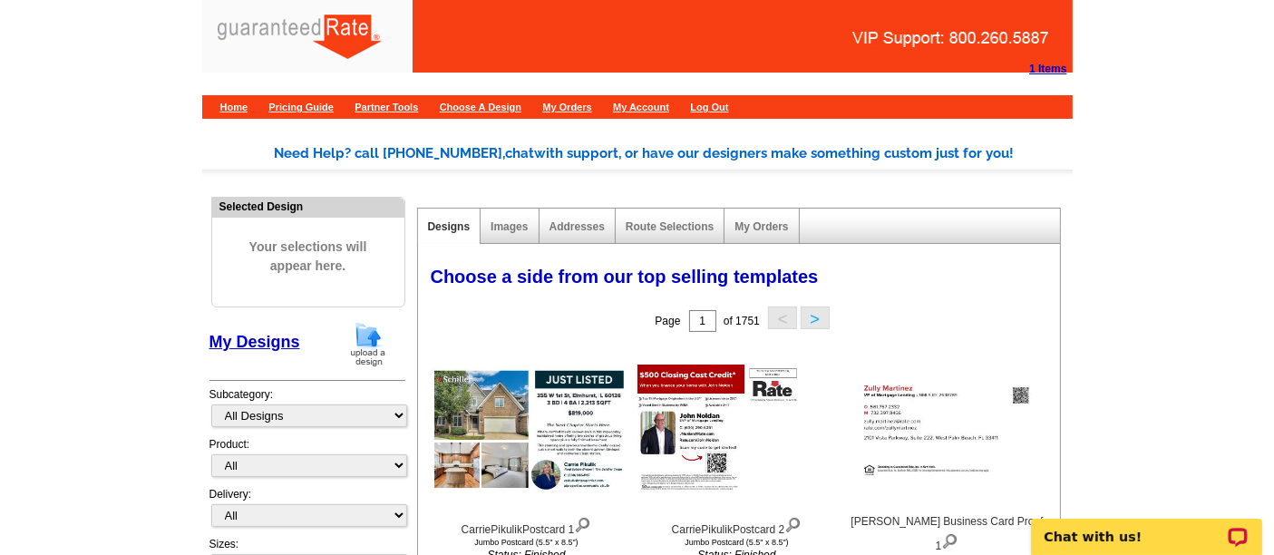
click at [370, 344] on img at bounding box center [367, 344] width 47 height 46
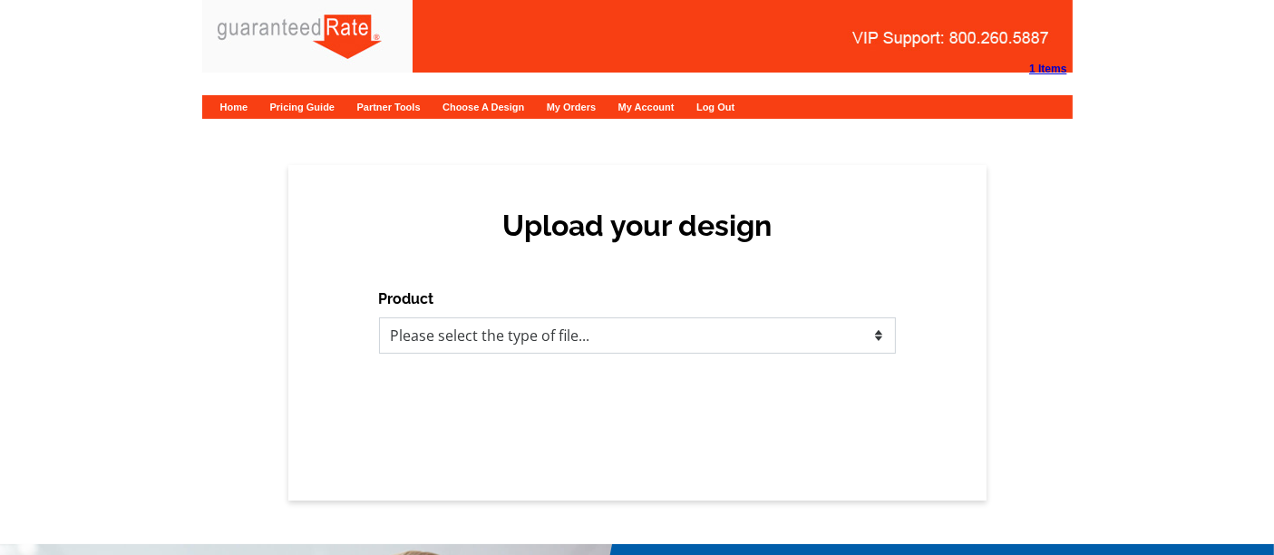
click at [400, 336] on select "Please select the type of file... Postcards Calendars Business Cards Letters an…" at bounding box center [637, 335] width 517 height 36
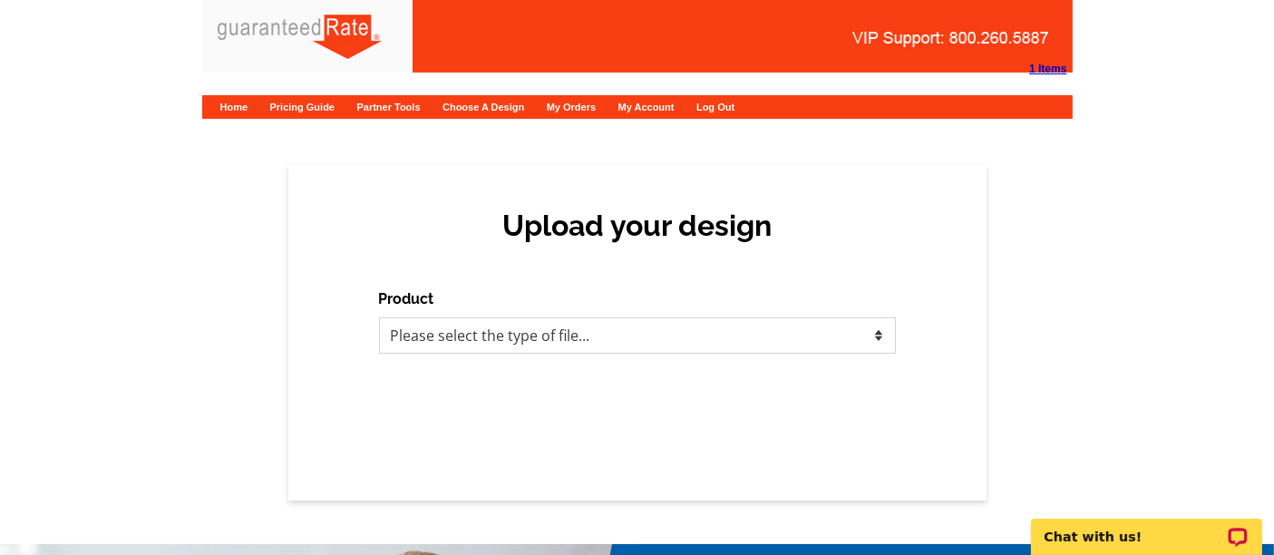
select select "1"
click at [379, 317] on select "Please select the type of file... Postcards Calendars Business Cards Letters an…" at bounding box center [637, 335] width 517 height 36
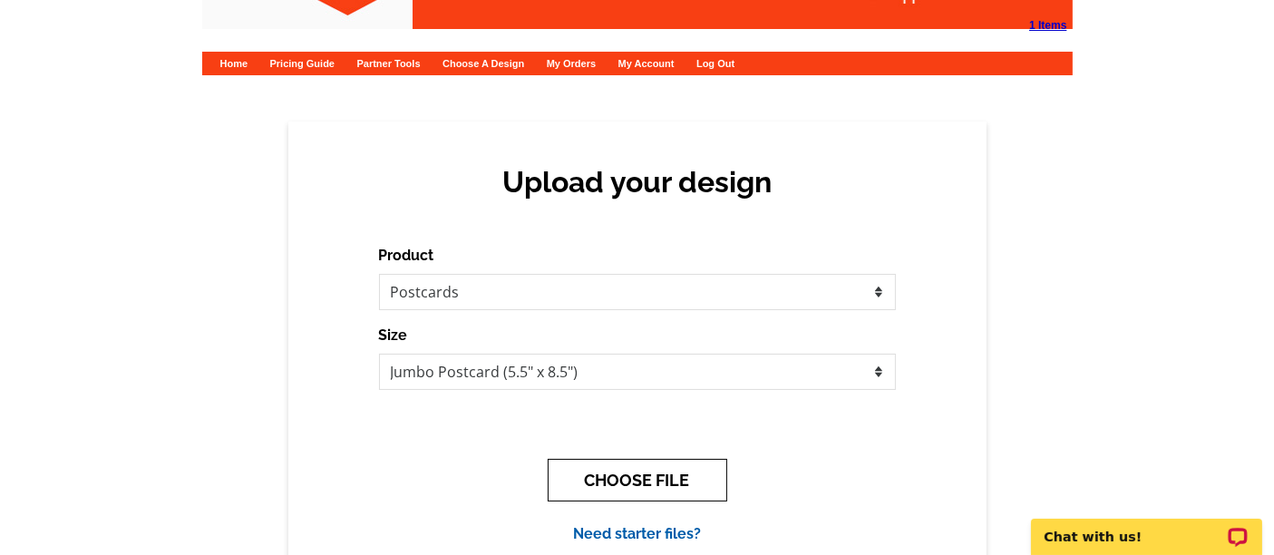
click at [603, 460] on button "CHOOSE FILE" at bounding box center [637, 480] width 179 height 43
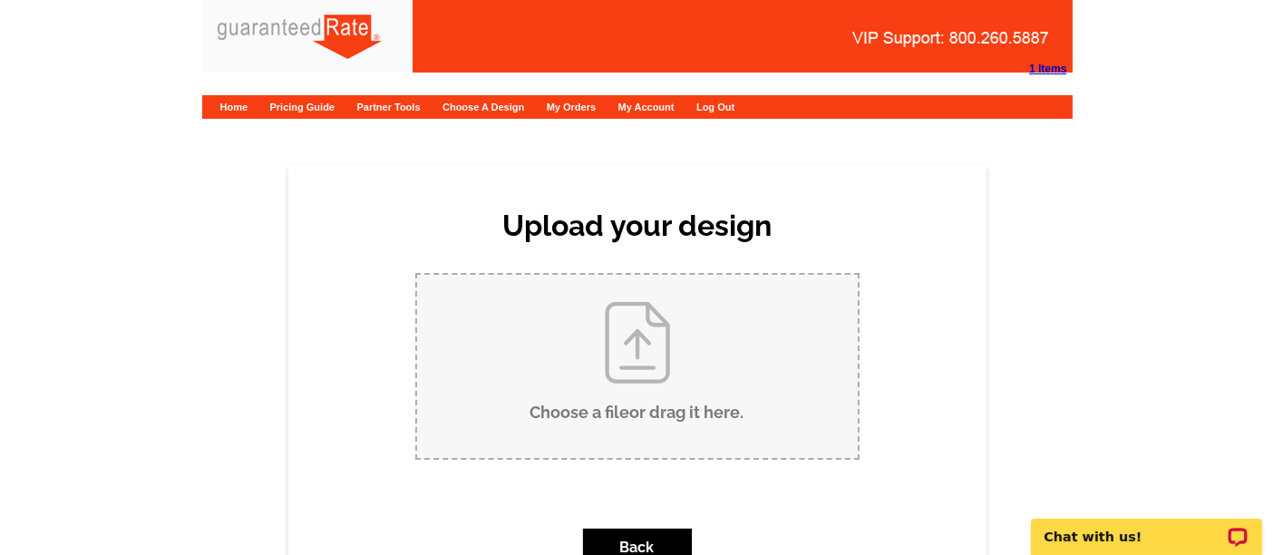
click at [652, 388] on input "Choose a file or drag it here ." at bounding box center [637, 366] width 441 height 183
type input "C:\fakepath\CarriePikulikPostcard.pdf"
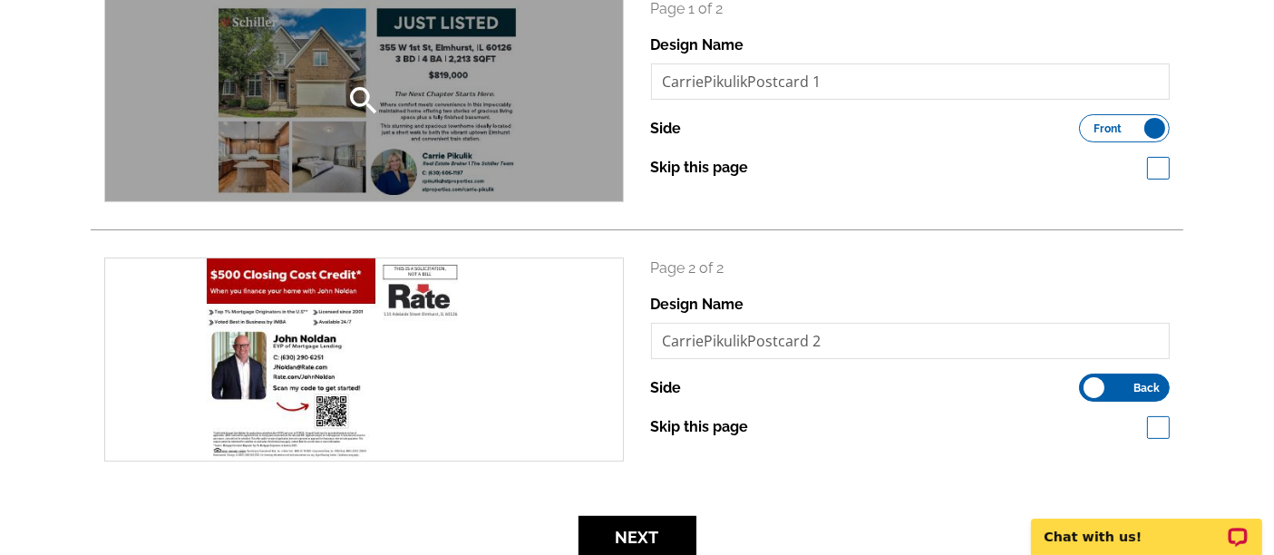
scroll to position [308, 0]
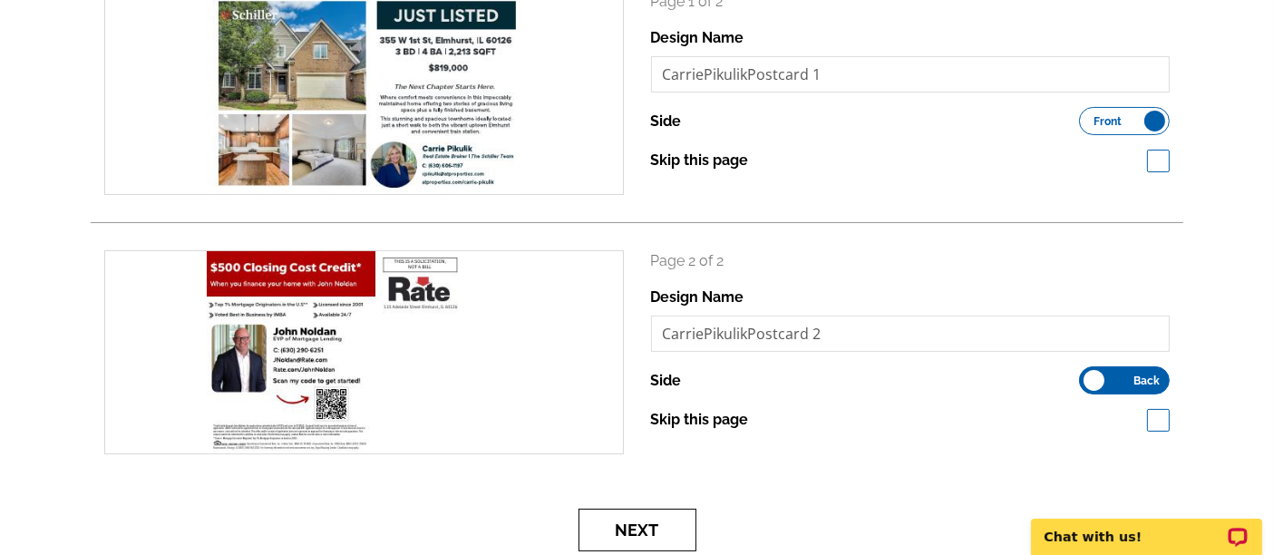
click at [654, 527] on button "Next" at bounding box center [637, 530] width 118 height 43
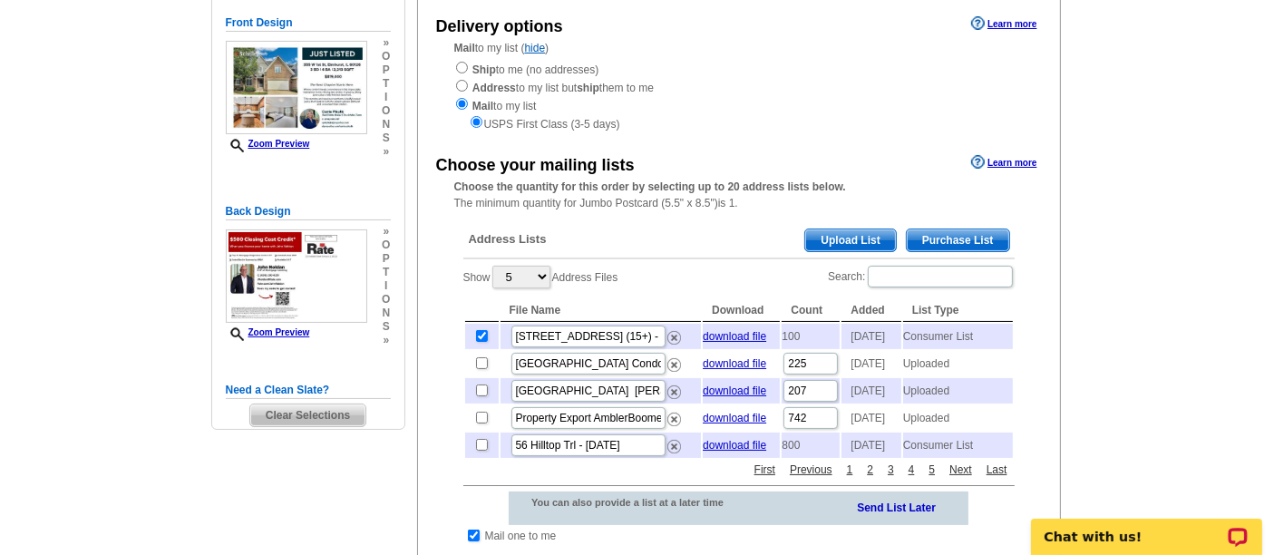
scroll to position [194, 0]
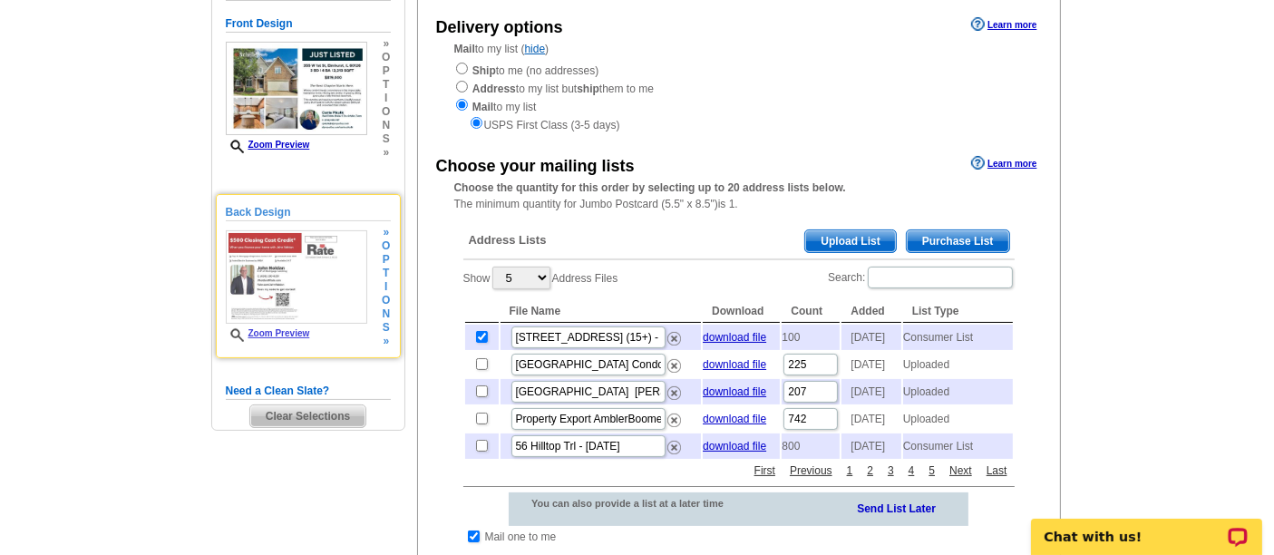
click at [288, 328] on link "Zoom Preview" at bounding box center [268, 333] width 84 height 10
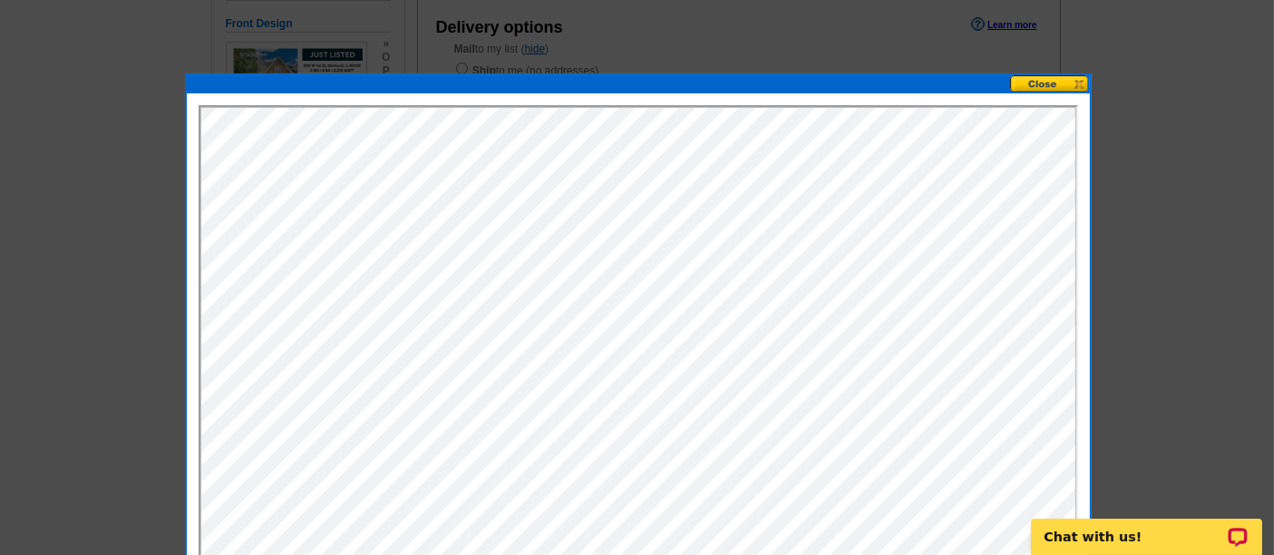
scroll to position [0, 0]
click at [1044, 83] on button at bounding box center [1050, 83] width 80 height 17
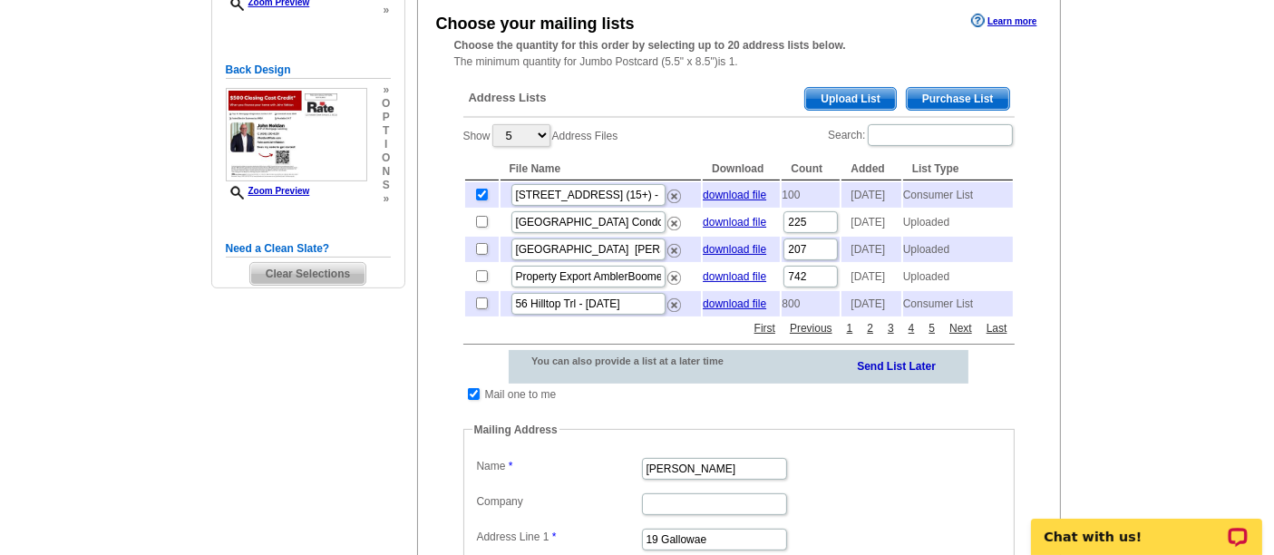
scroll to position [337, 0]
click at [1148, 254] on main "Need Help? call [PHONE_NUMBER], chat with support, or have our designers make s…" at bounding box center [637, 417] width 1274 height 1276
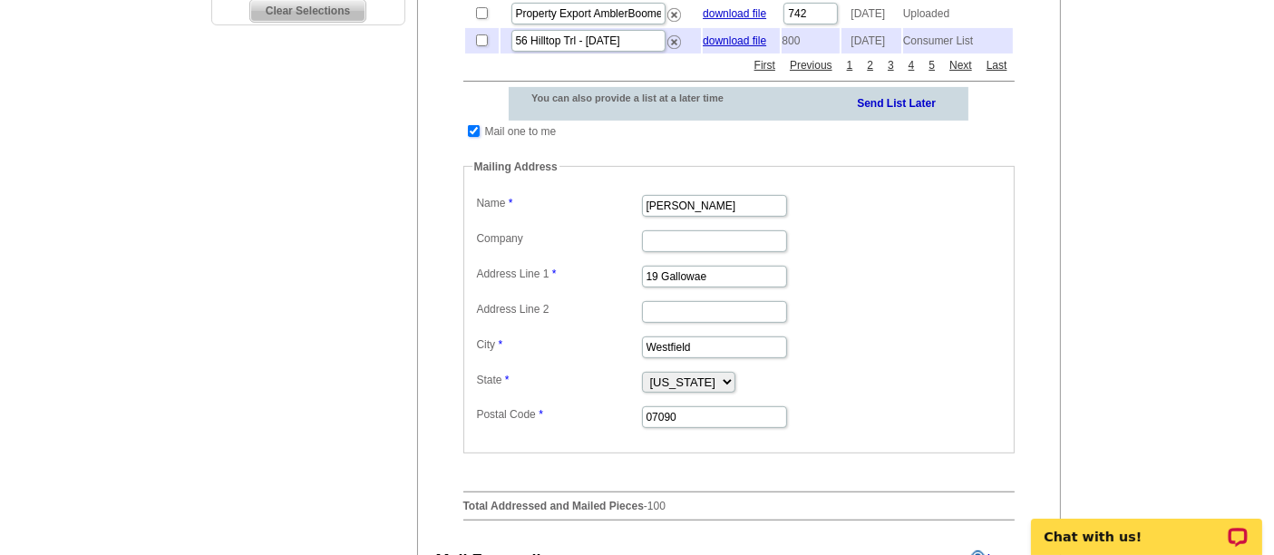
click at [468, 137] on input "checkbox" at bounding box center [474, 131] width 12 height 12
checkbox input "false"
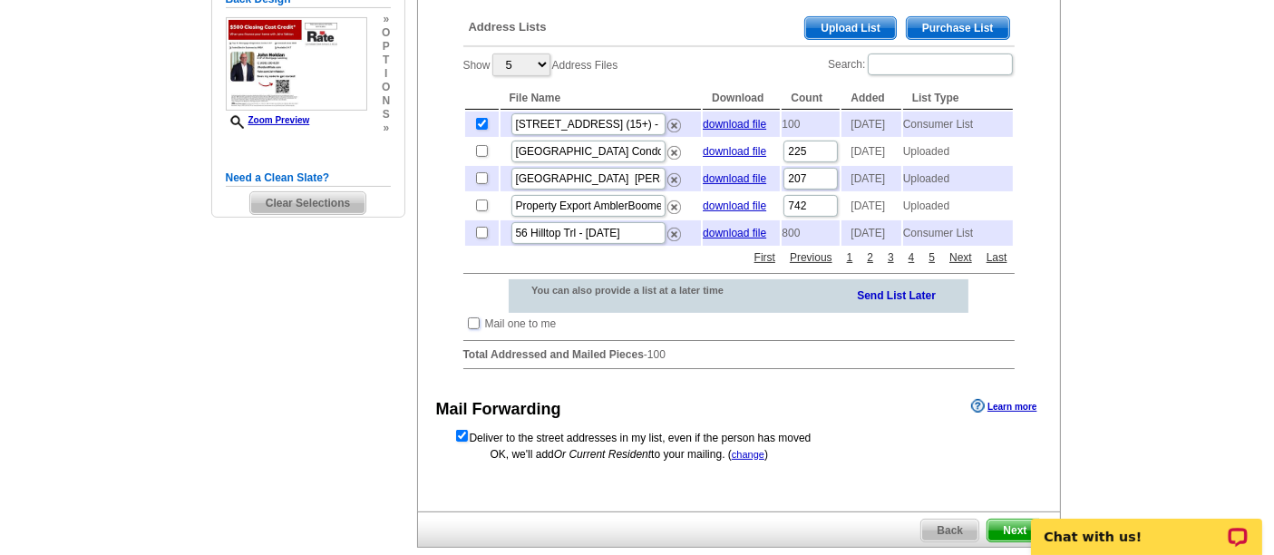
scroll to position [593, 0]
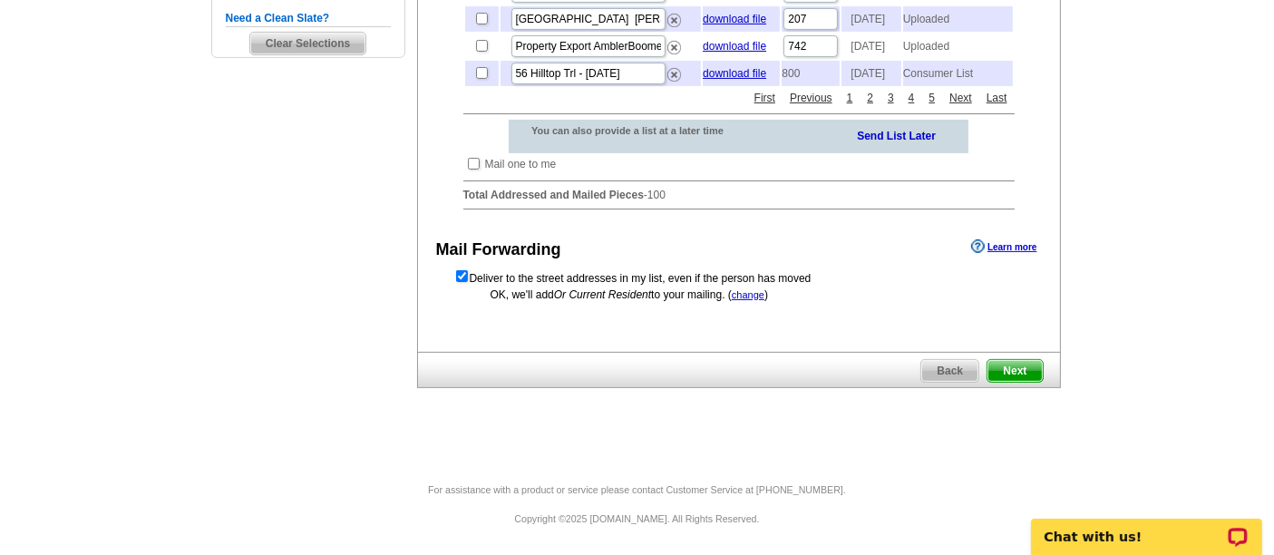
click at [1036, 373] on span "Next" at bounding box center [1014, 371] width 54 height 22
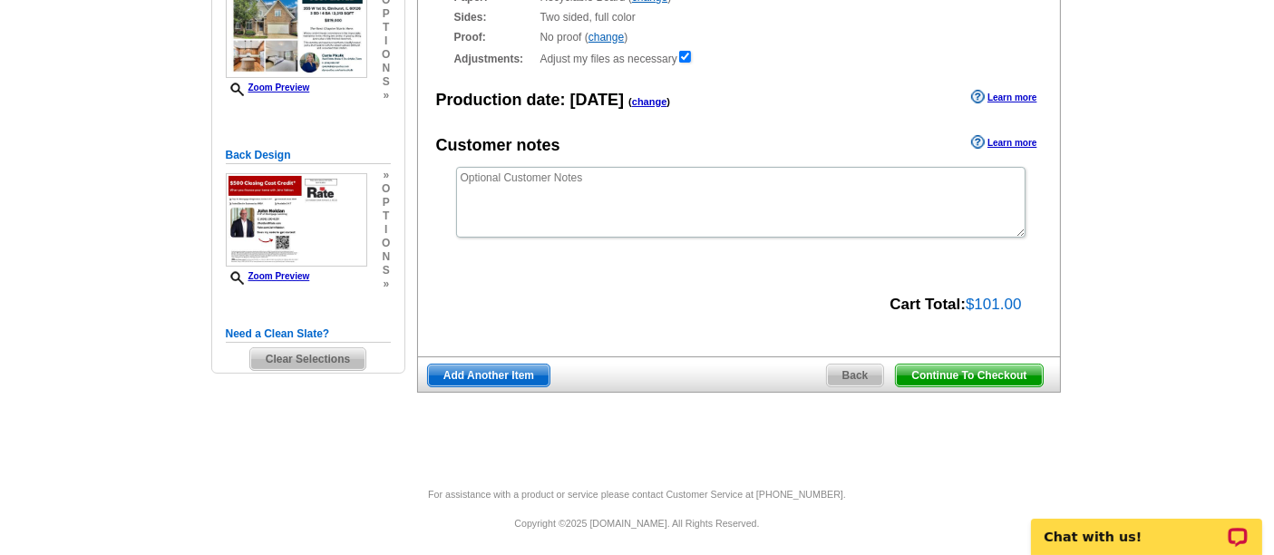
scroll to position [249, 0]
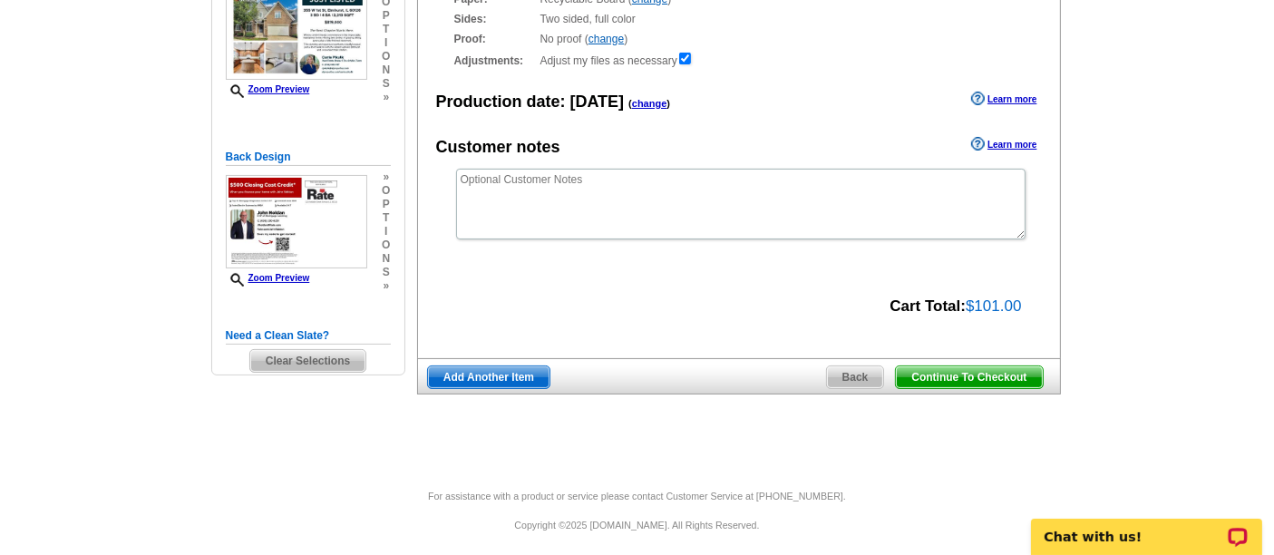
click at [1000, 372] on span "Continue To Checkout" at bounding box center [969, 377] width 146 height 22
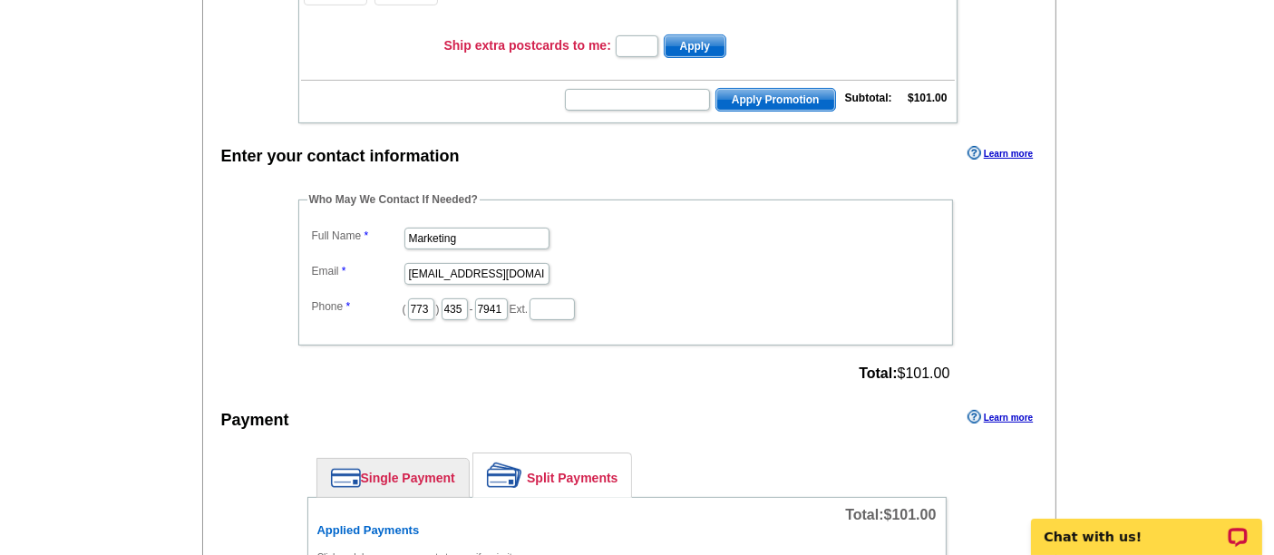
scroll to position [403, 0]
click at [461, 227] on input "Marketing" at bounding box center [476, 238] width 145 height 22
type input "[PERSON_NAME]"
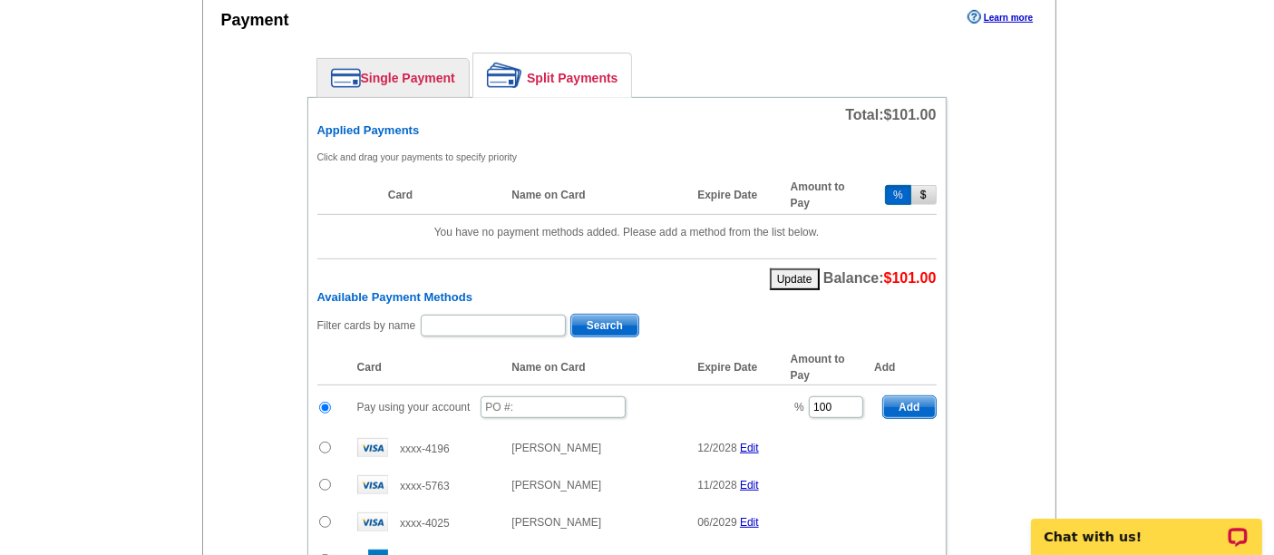
scroll to position [800, 0]
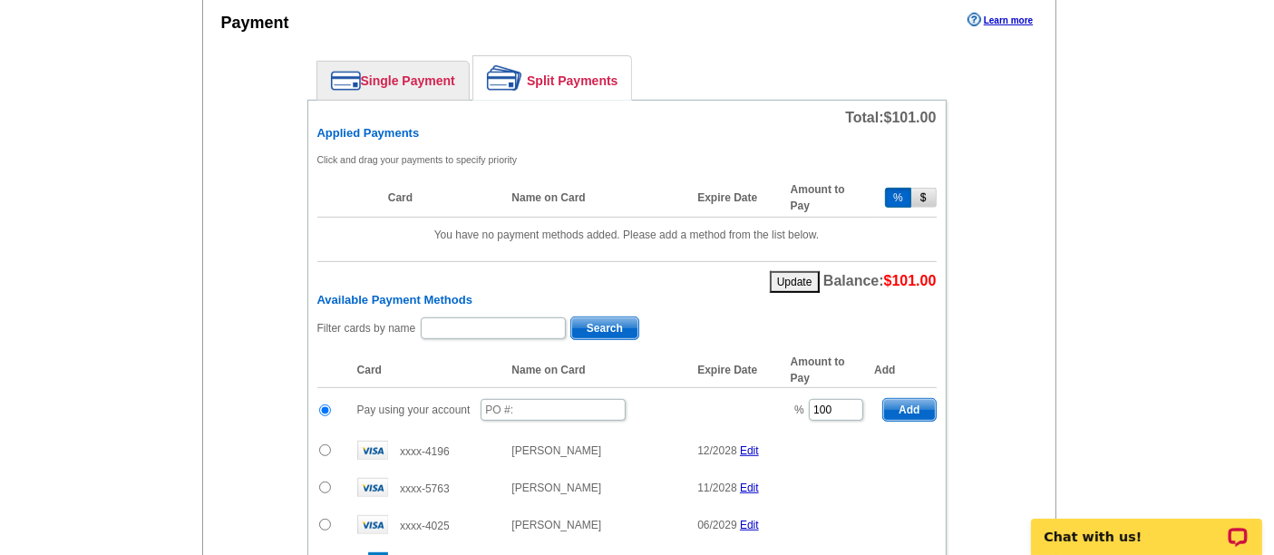
type input "[PERSON_NAME][EMAIL_ADDRESS][PERSON_NAME][DOMAIN_NAME]"
click at [571, 399] on input "text" at bounding box center [552, 410] width 145 height 22
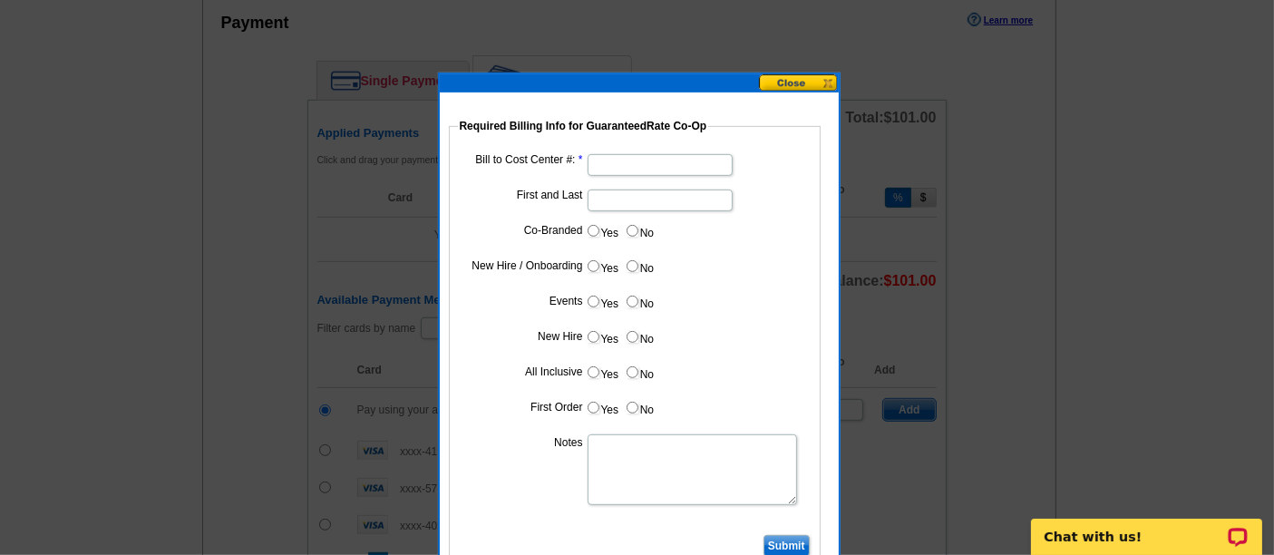
type input "09152025_1020_sb"
click at [606, 167] on input "Bill to Cost Center #:" at bounding box center [659, 165] width 145 height 22
type input "1367"
type input "John Noldan"
click at [591, 234] on input "Yes" at bounding box center [593, 231] width 12 height 12
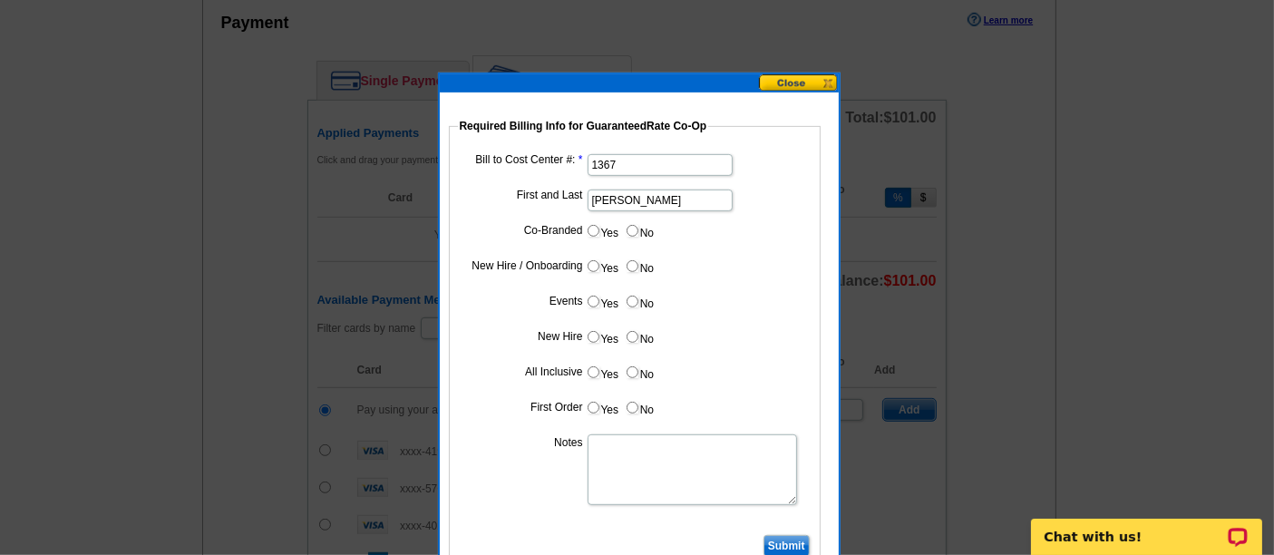
radio input "true"
click at [605, 260] on input "Cost paid by cobrand" at bounding box center [659, 271] width 145 height 22
type input "50%"
click at [631, 304] on input "No" at bounding box center [632, 302] width 12 height 12
radio input "true"
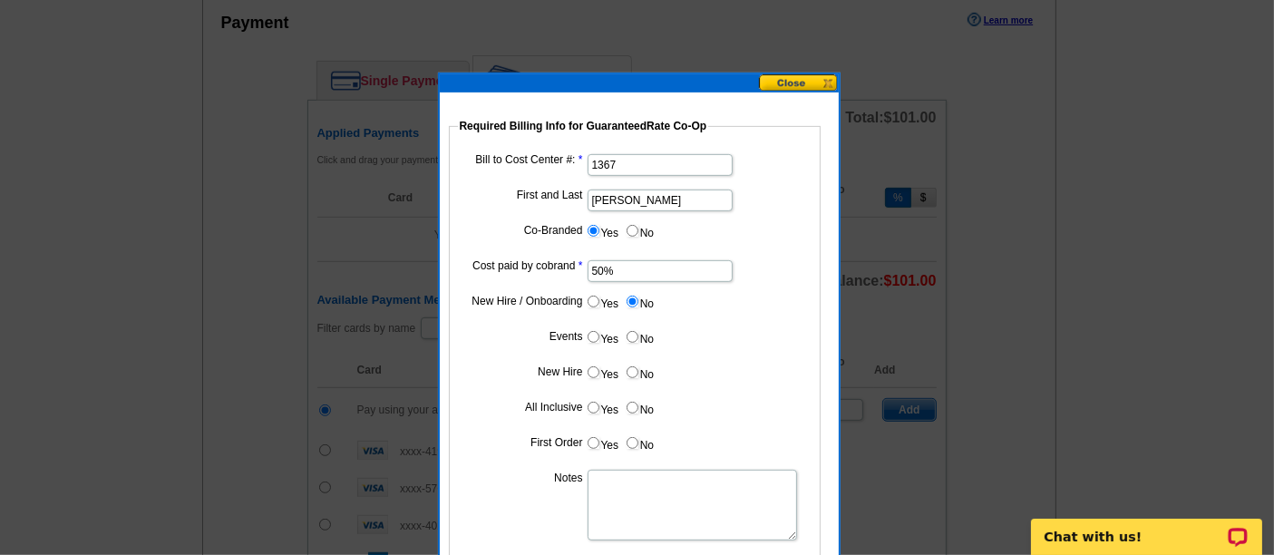
click at [636, 353] on dl "Bill to Cost Center #: 1367 First and Last John Noldan Co-Branded Yes No Cost p…" at bounding box center [635, 358] width 354 height 416
click at [636, 351] on dl "Bill to Cost Center #: 1367 First and Last John Noldan Co-Branded Yes No Cost p…" at bounding box center [635, 358] width 354 height 416
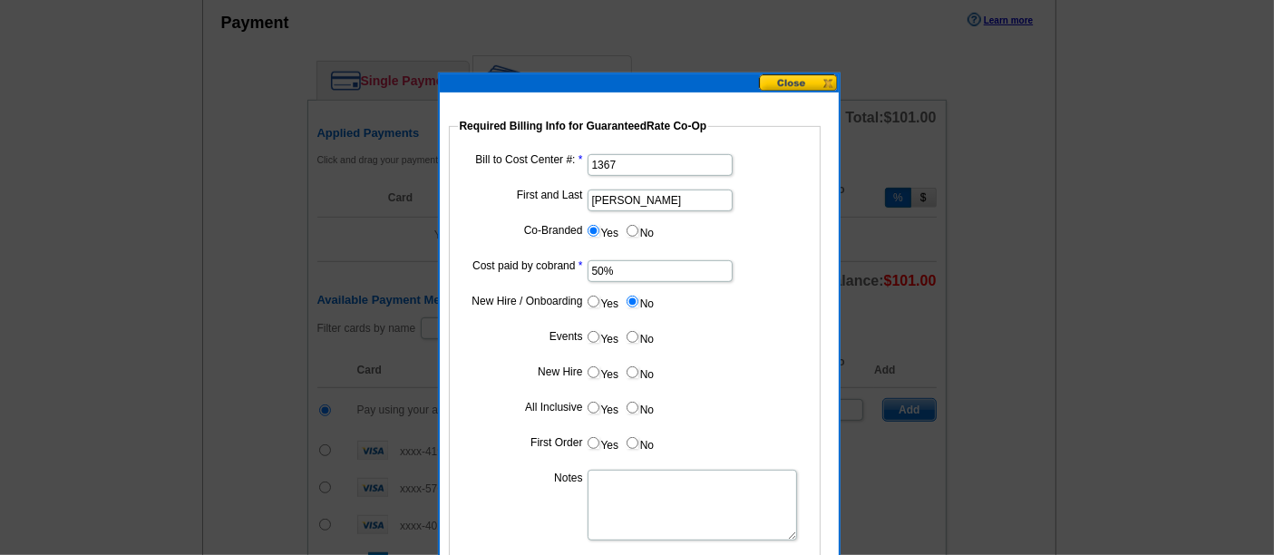
click at [634, 340] on label "No" at bounding box center [639, 336] width 29 height 21
click at [634, 340] on input "No" at bounding box center [632, 337] width 12 height 12
radio input "true"
click at [635, 352] on dl "Bill to Cost Center #: 1367 First and Last John Noldan Co-Branded Yes No Cost p…" at bounding box center [635, 358] width 354 height 416
click at [635, 366] on input "No" at bounding box center [632, 372] width 12 height 12
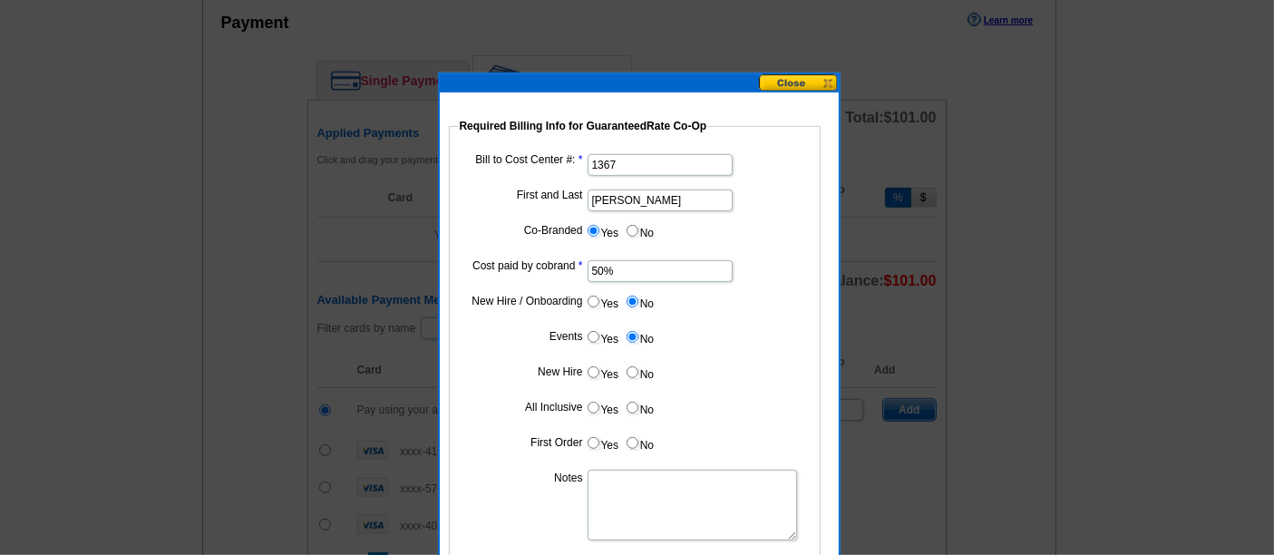
radio input "true"
click at [639, 397] on label "No" at bounding box center [639, 407] width 29 height 21
click at [638, 402] on input "No" at bounding box center [632, 408] width 12 height 12
radio input "true"
click at [639, 437] on label "No" at bounding box center [639, 442] width 29 height 21
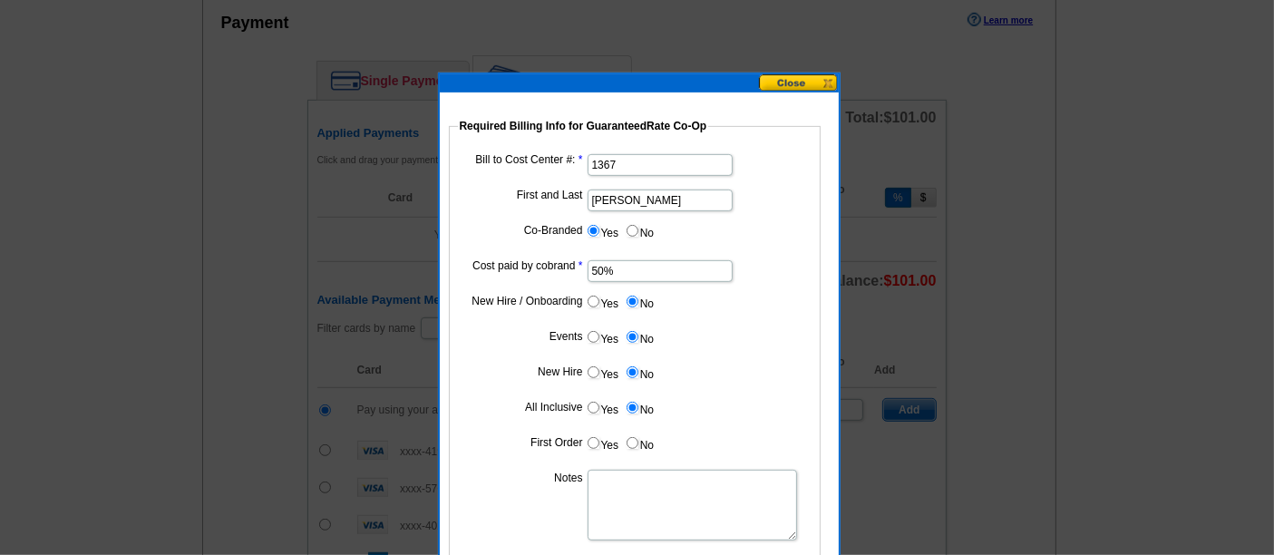
click at [638, 437] on input "No" at bounding box center [632, 443] width 12 height 12
radio input "true"
click at [629, 503] on textarea "Notes" at bounding box center [691, 505] width 209 height 71
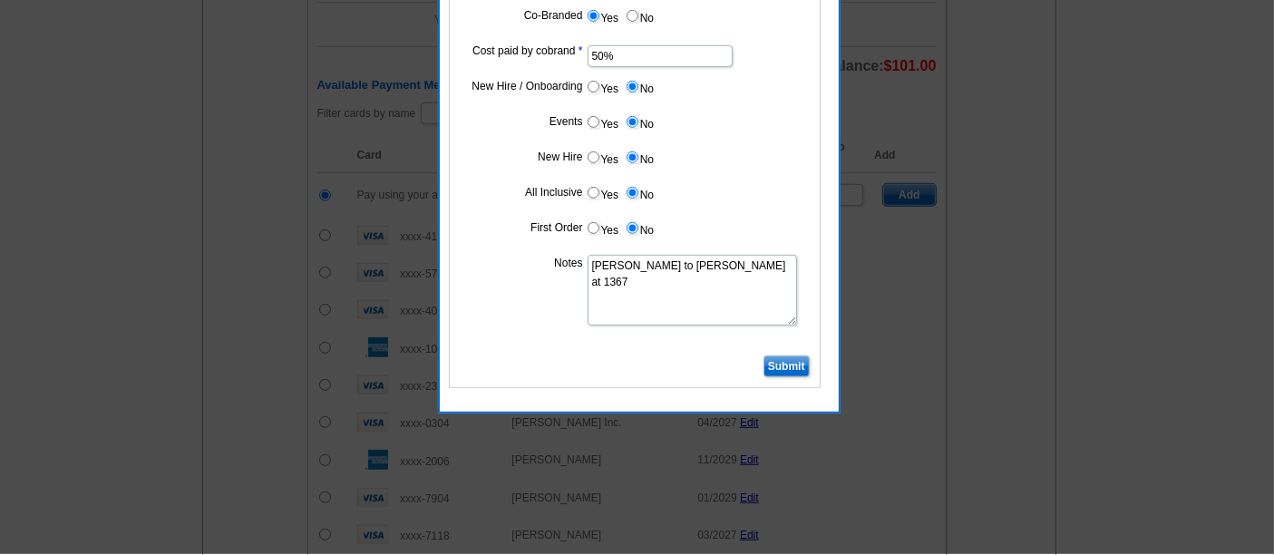
scroll to position [1013, 0]
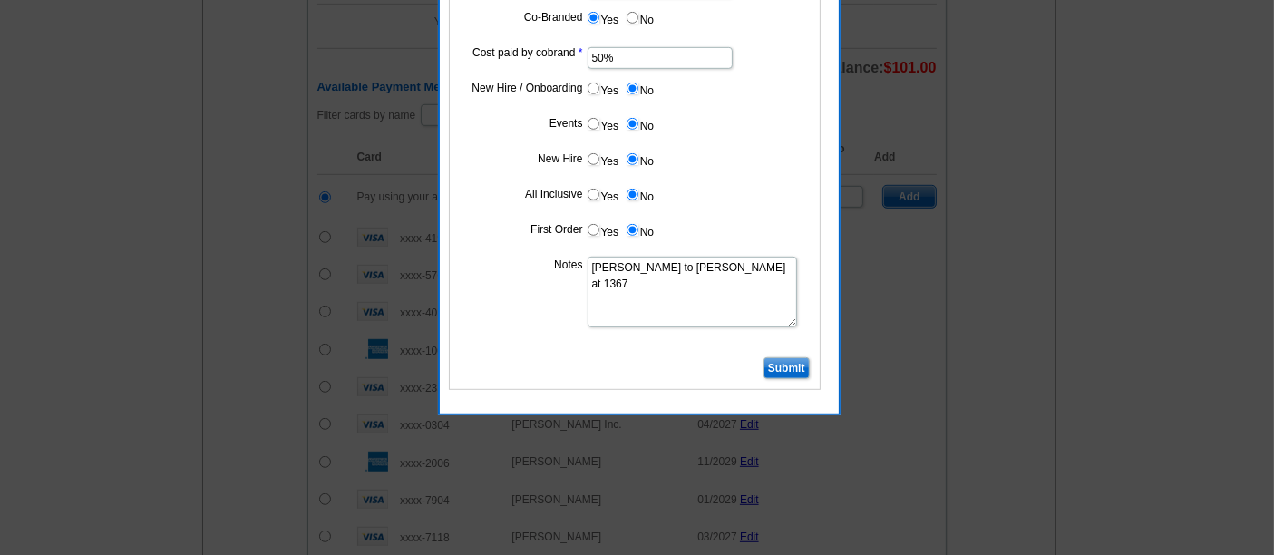
type textarea "Bill to John Noldan at 1367"
click at [803, 358] on input "Submit" at bounding box center [786, 368] width 46 height 22
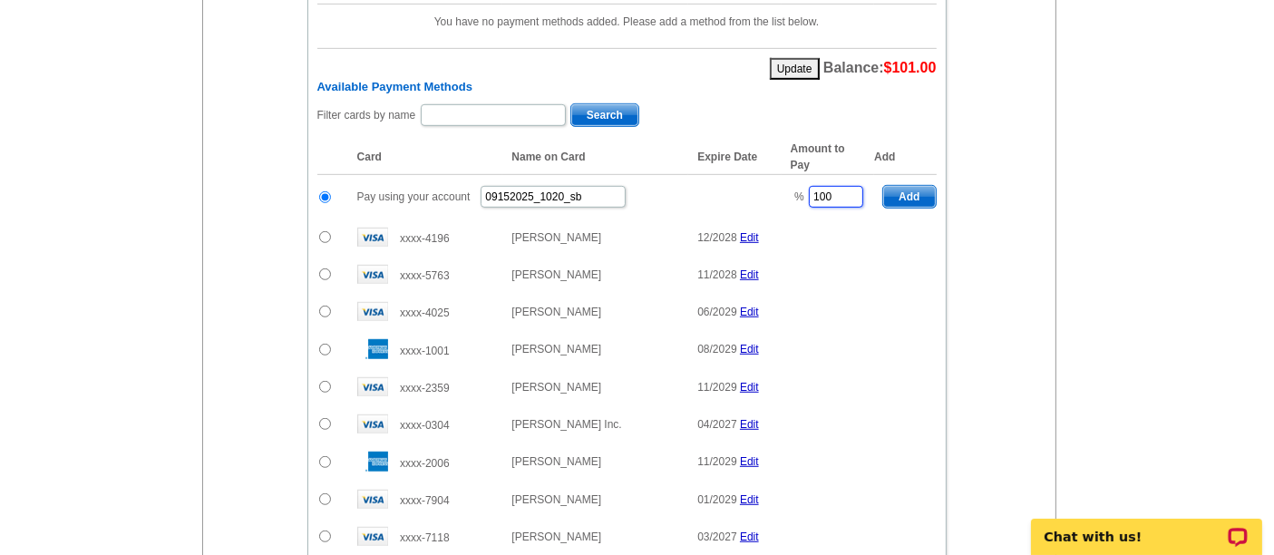
drag, startPoint x: 835, startPoint y: 173, endPoint x: 768, endPoint y: 179, distance: 67.3
click at [768, 179] on tr "Pay using your account 09152025_1020_sb % 100 Add" at bounding box center [626, 197] width 619 height 44
click at [910, 186] on span "Add" at bounding box center [909, 197] width 52 height 22
type input "100"
radio input "false"
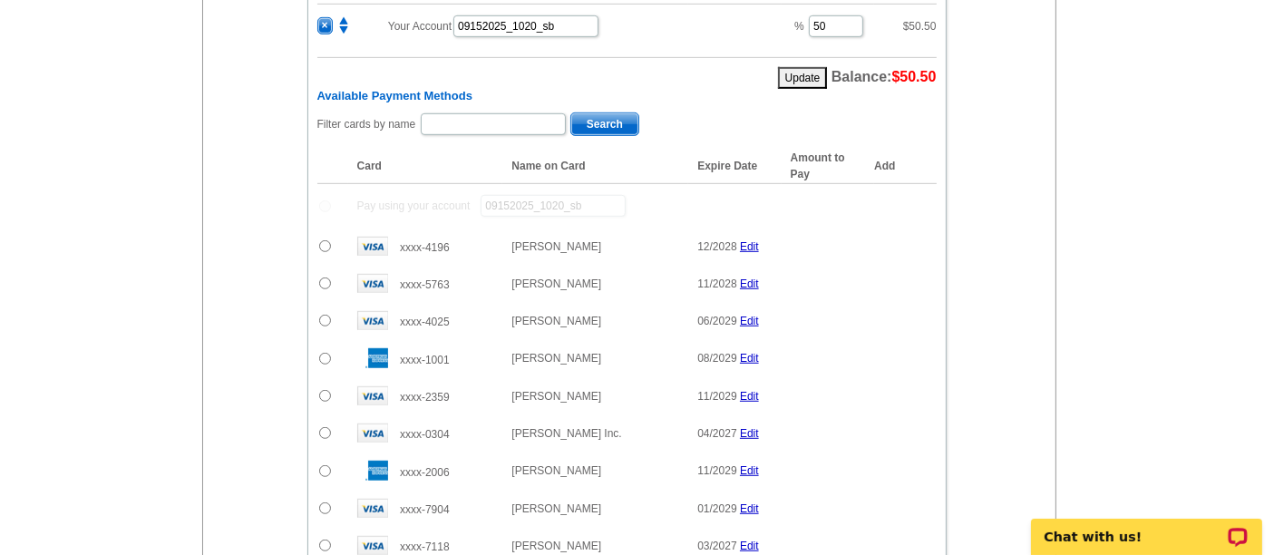
click at [327, 277] on input "radio" at bounding box center [325, 283] width 12 height 12
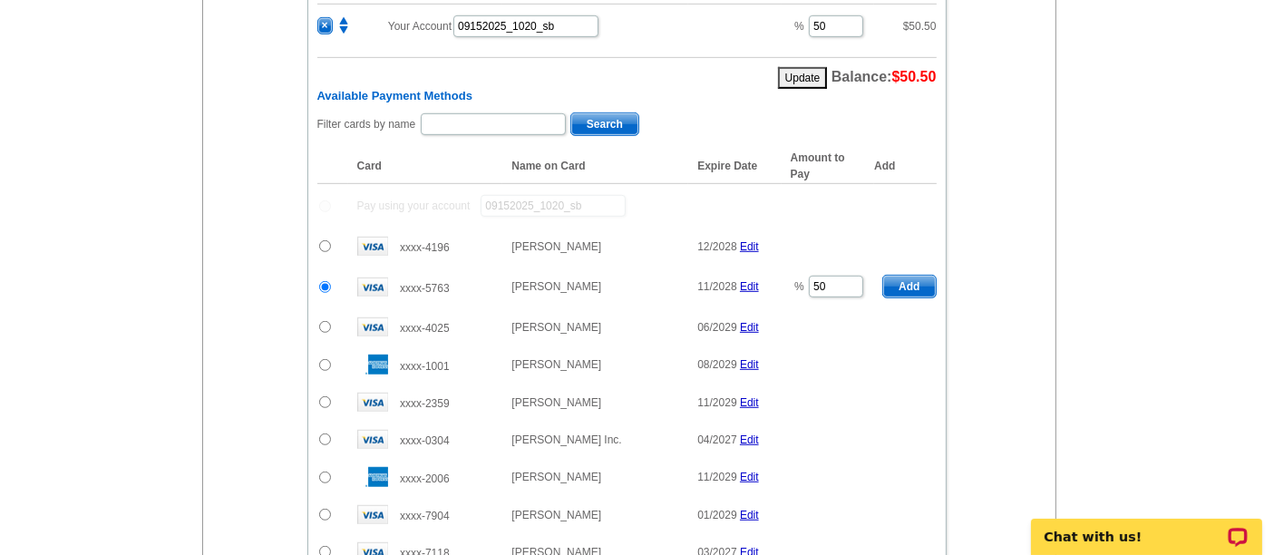
click at [925, 276] on span "Add" at bounding box center [909, 287] width 52 height 22
radio input "false"
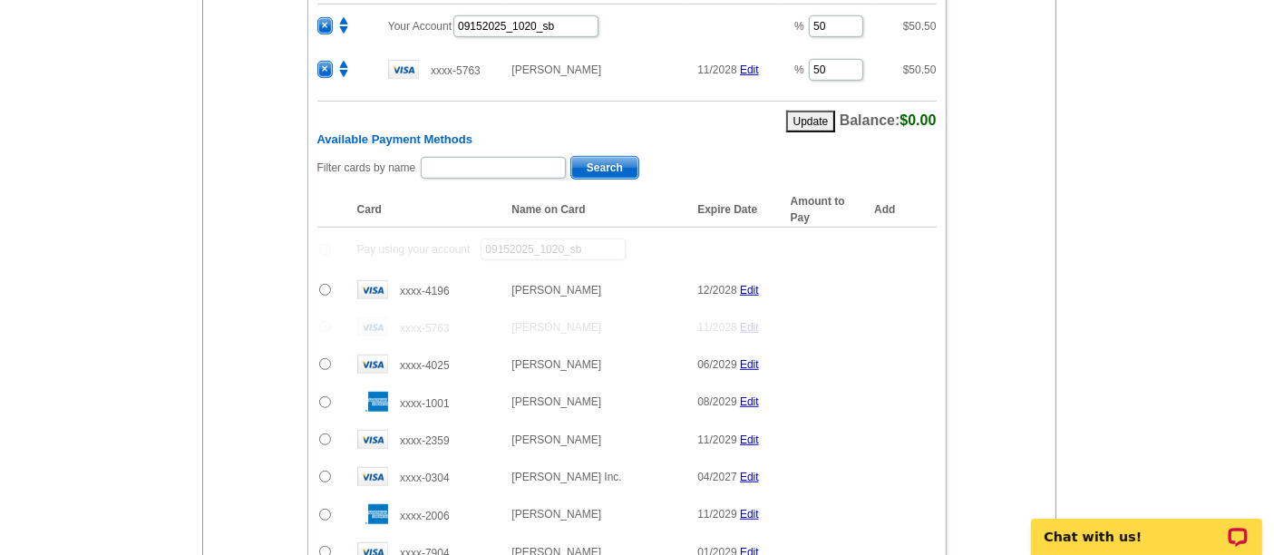
scroll to position [1481, 0]
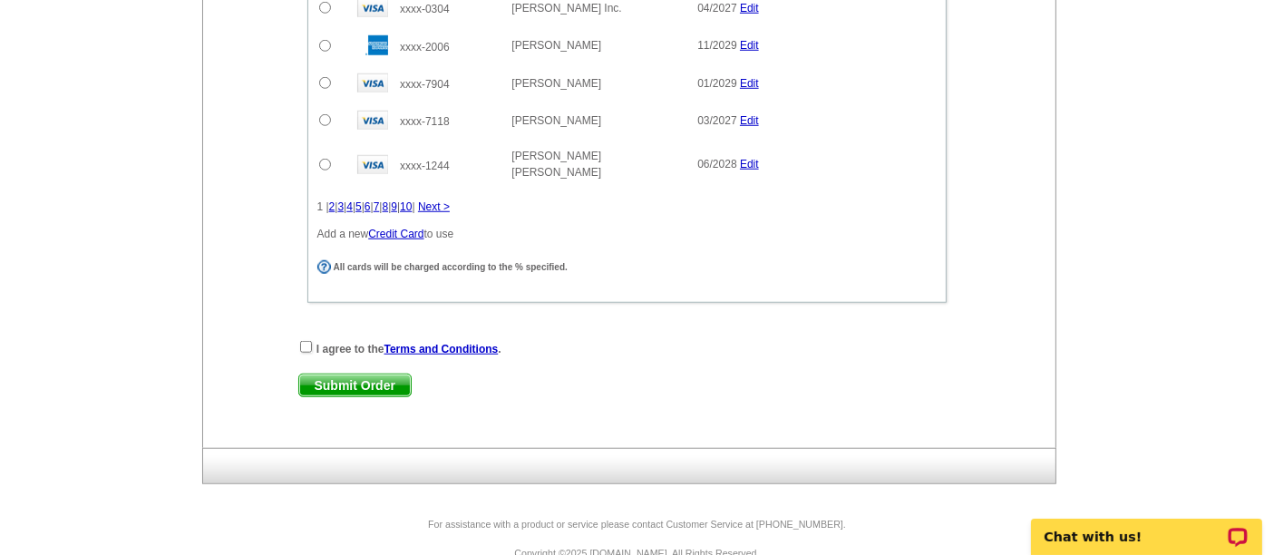
click at [315, 339] on div "I agree to the Terms and Conditions ." at bounding box center [626, 348] width 657 height 18
click at [305, 341] on input "checkbox" at bounding box center [306, 347] width 12 height 12
checkbox input "true"
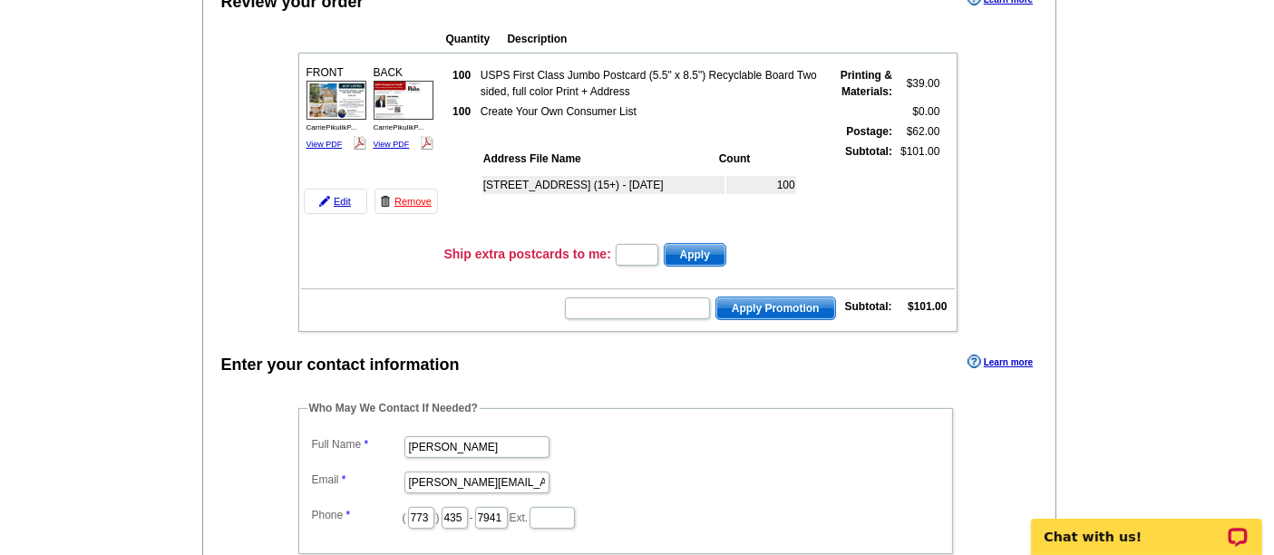
scroll to position [0, 0]
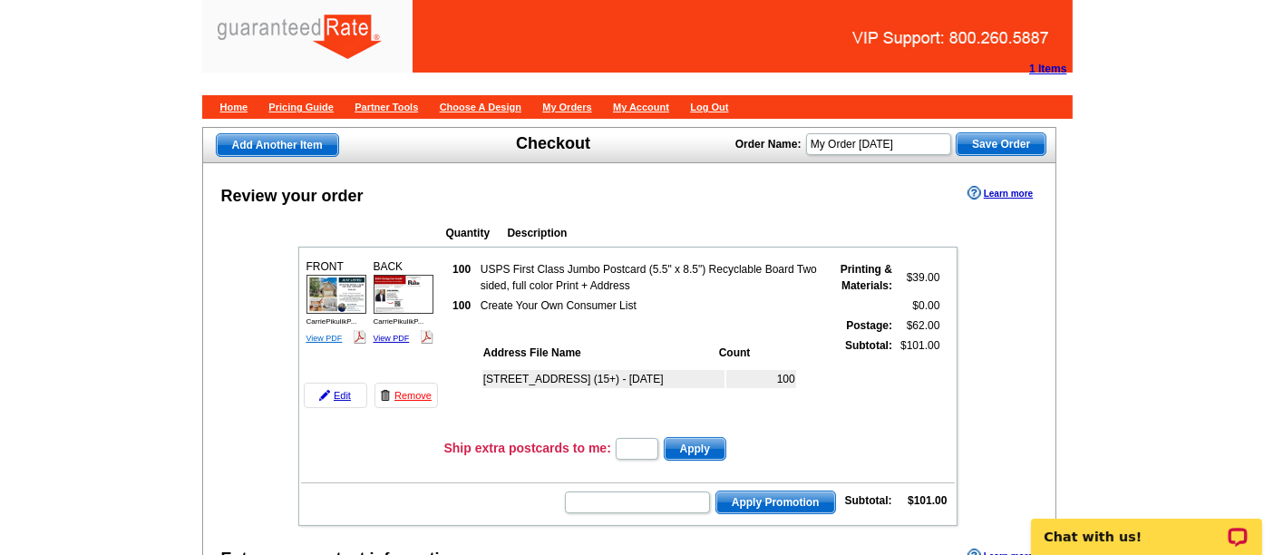
click at [322, 334] on link "View PDF" at bounding box center [324, 338] width 36 height 9
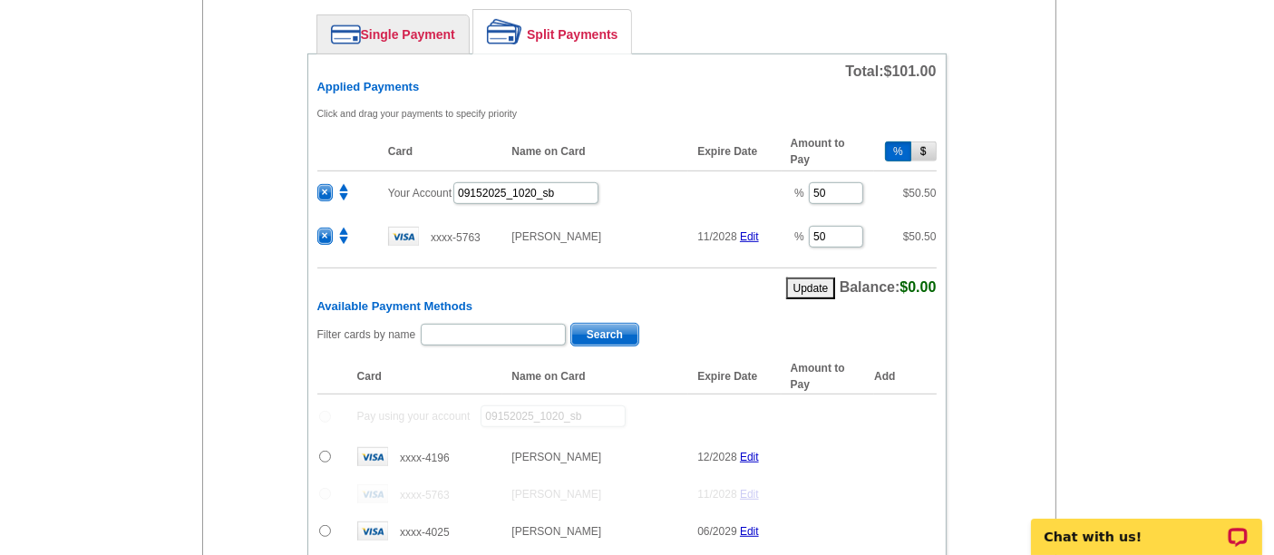
scroll to position [1481, 0]
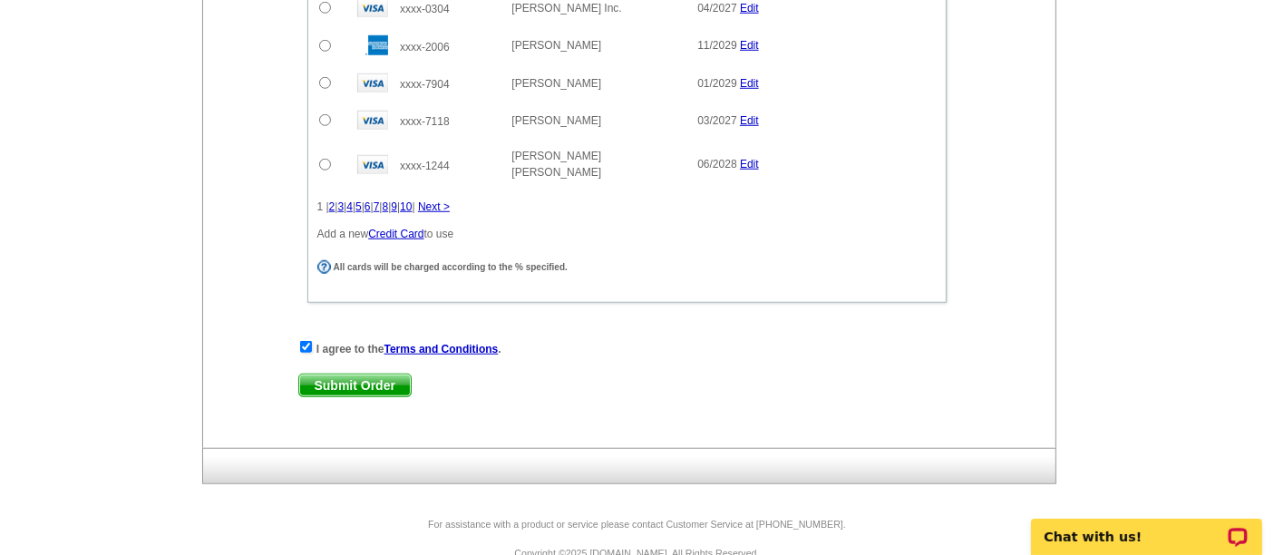
click at [379, 374] on span "Submit Order" at bounding box center [354, 385] width 111 height 22
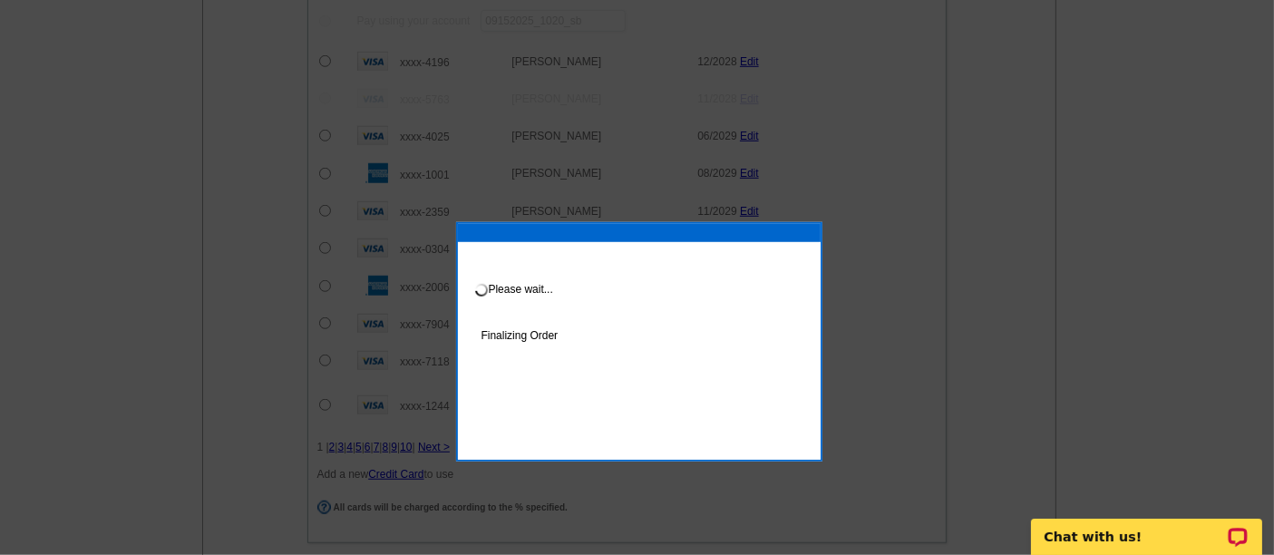
scroll to position [1333, 0]
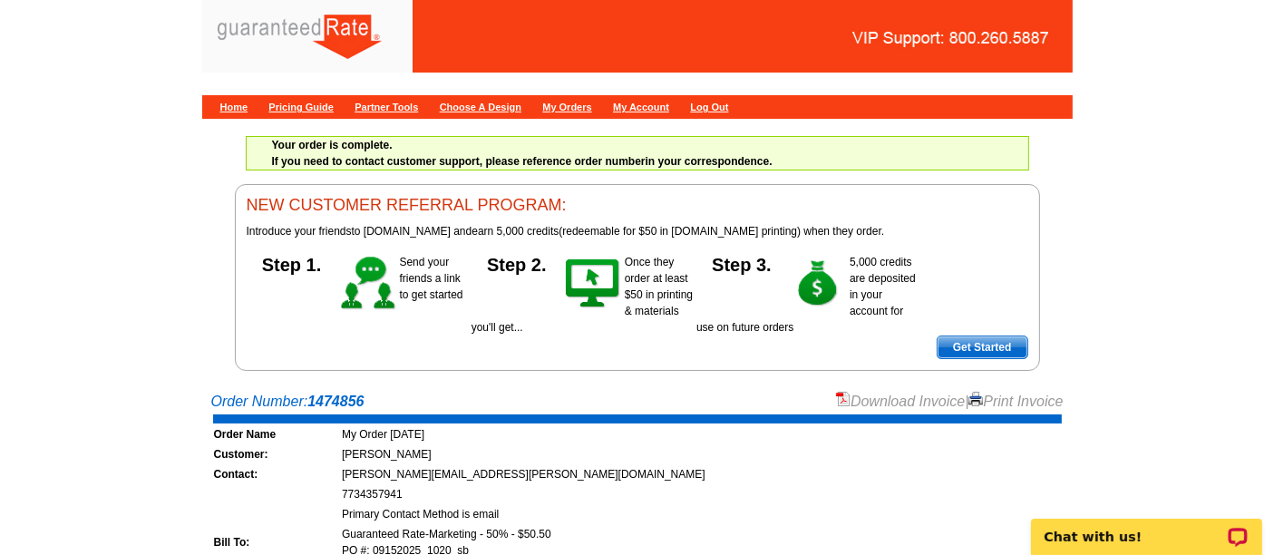
click at [877, 398] on link "Download Invoice" at bounding box center [900, 400] width 129 height 15
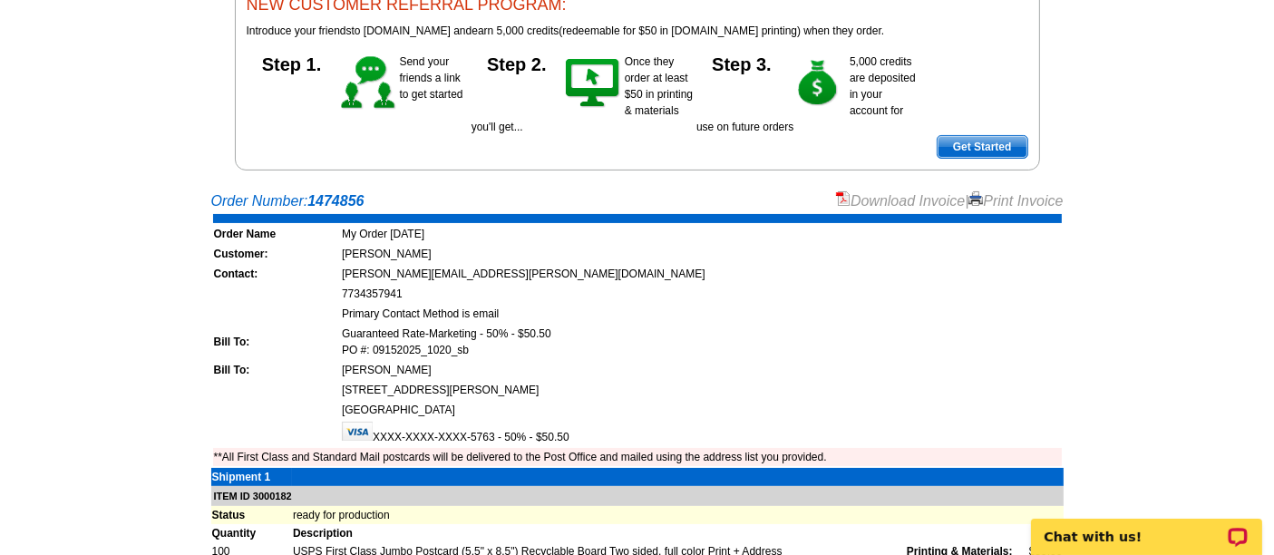
scroll to position [201, 0]
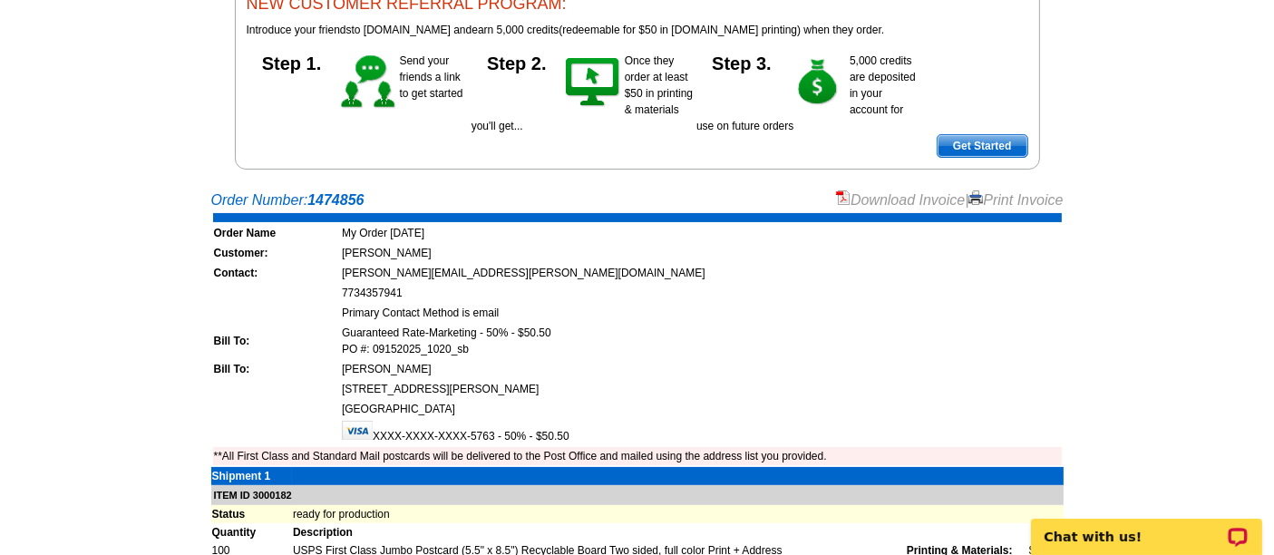
click at [870, 198] on link "Download Invoice" at bounding box center [900, 199] width 129 height 15
